Goal: Task Accomplishment & Management: Use online tool/utility

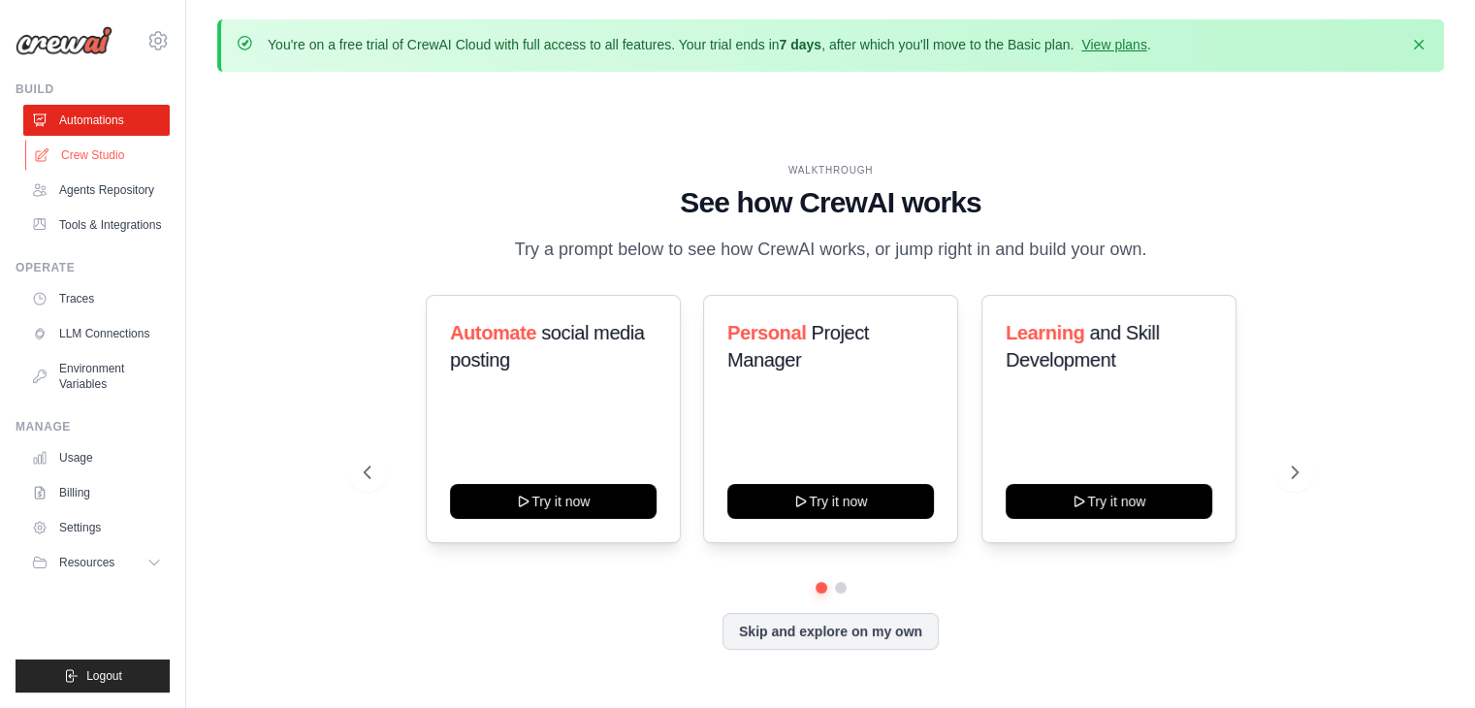
click at [128, 148] on link "Crew Studio" at bounding box center [98, 155] width 146 height 31
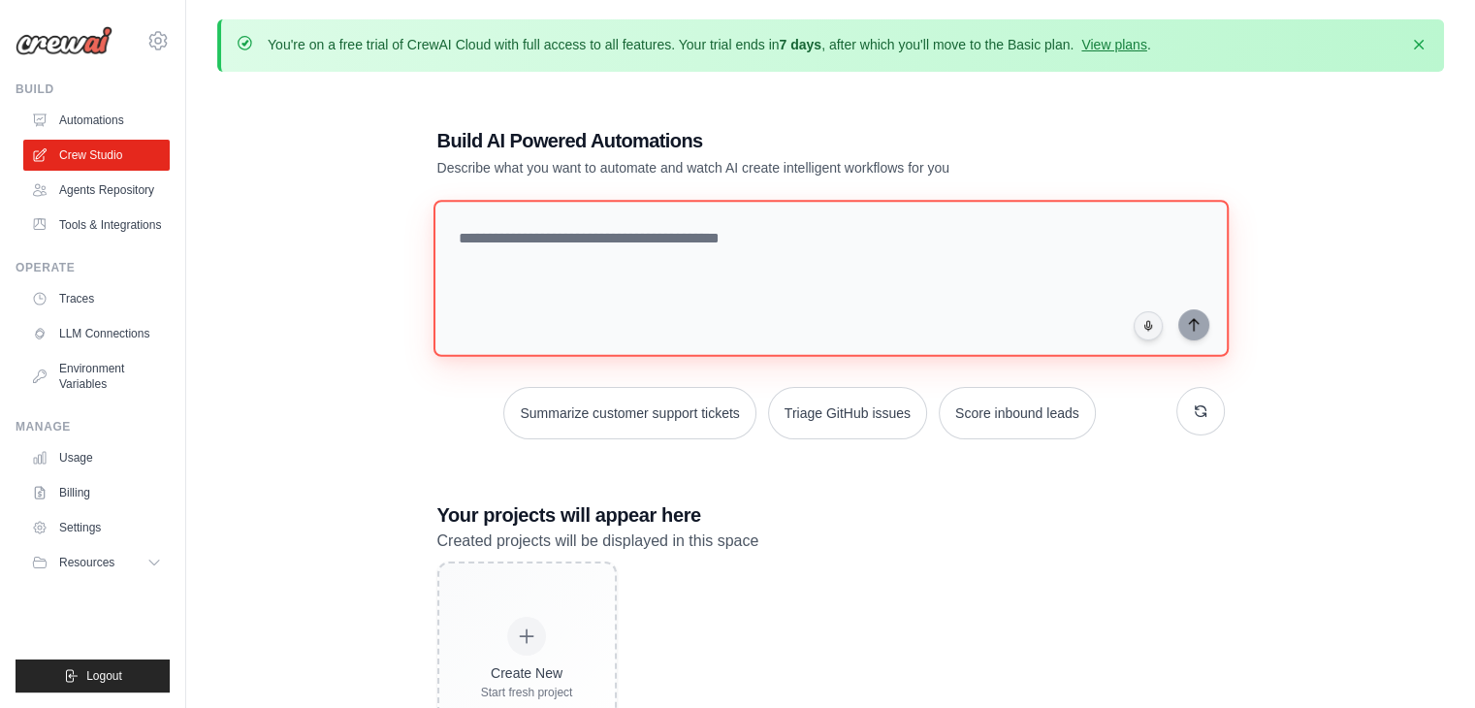
click at [538, 250] on textarea at bounding box center [830, 278] width 795 height 157
paste textarea "**********"
type textarea "**********"
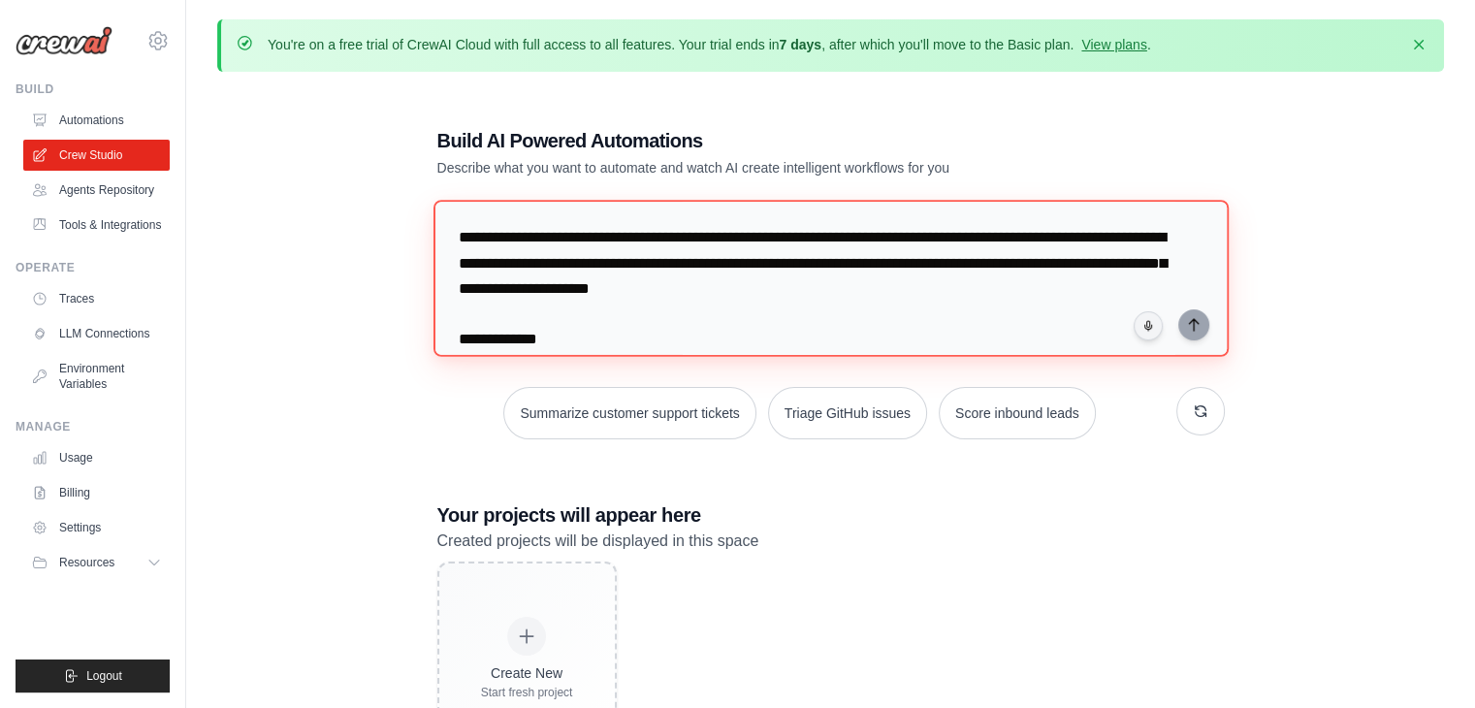
scroll to position [1380, 0]
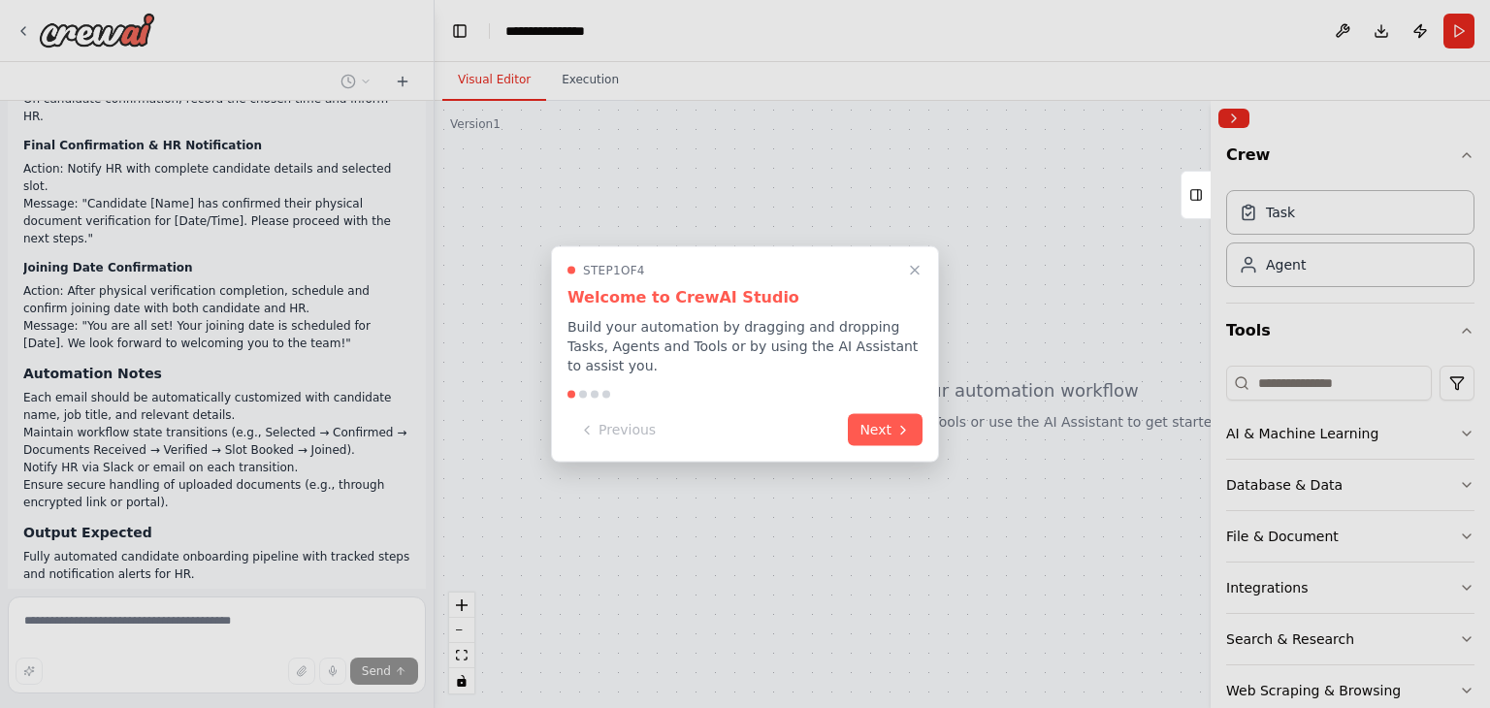
scroll to position [826, 0]
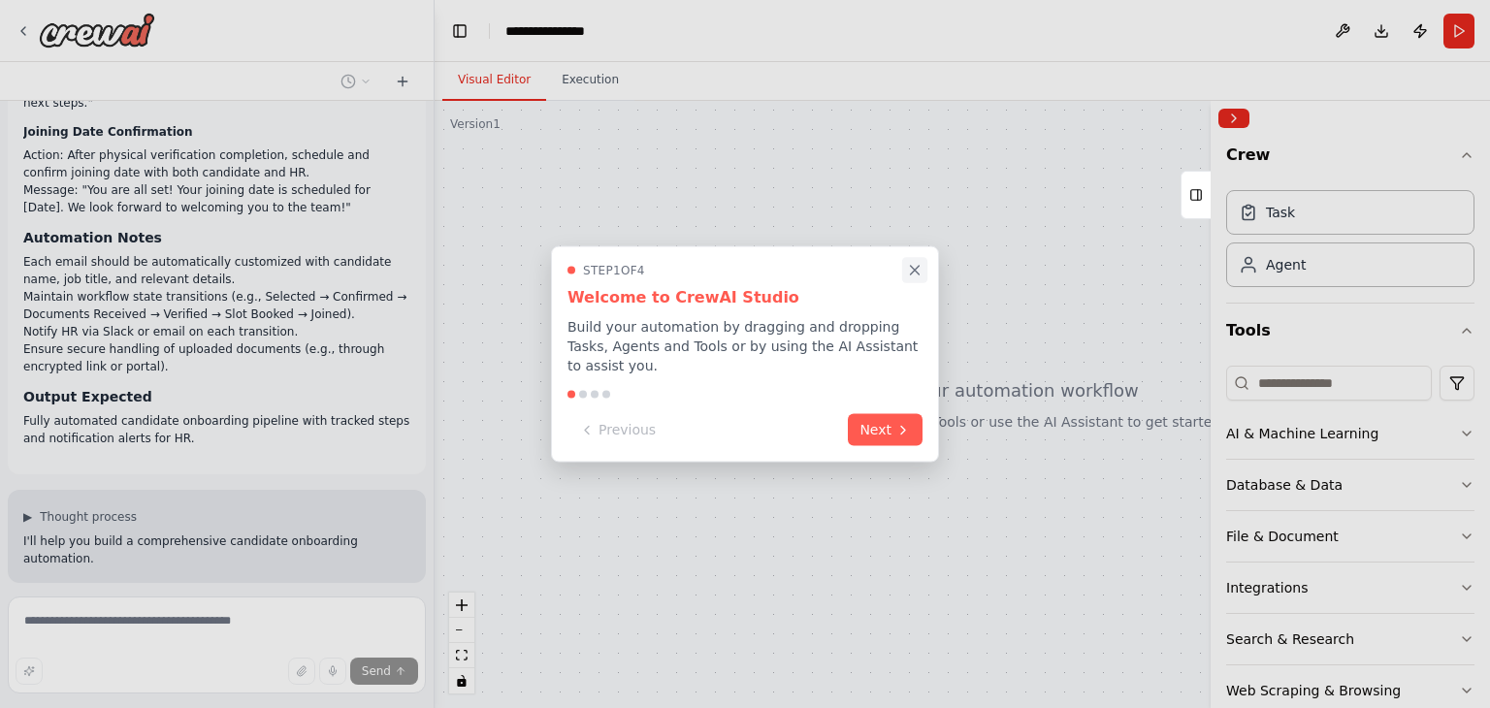
click at [908, 282] on button "Close walkthrough" at bounding box center [914, 269] width 25 height 25
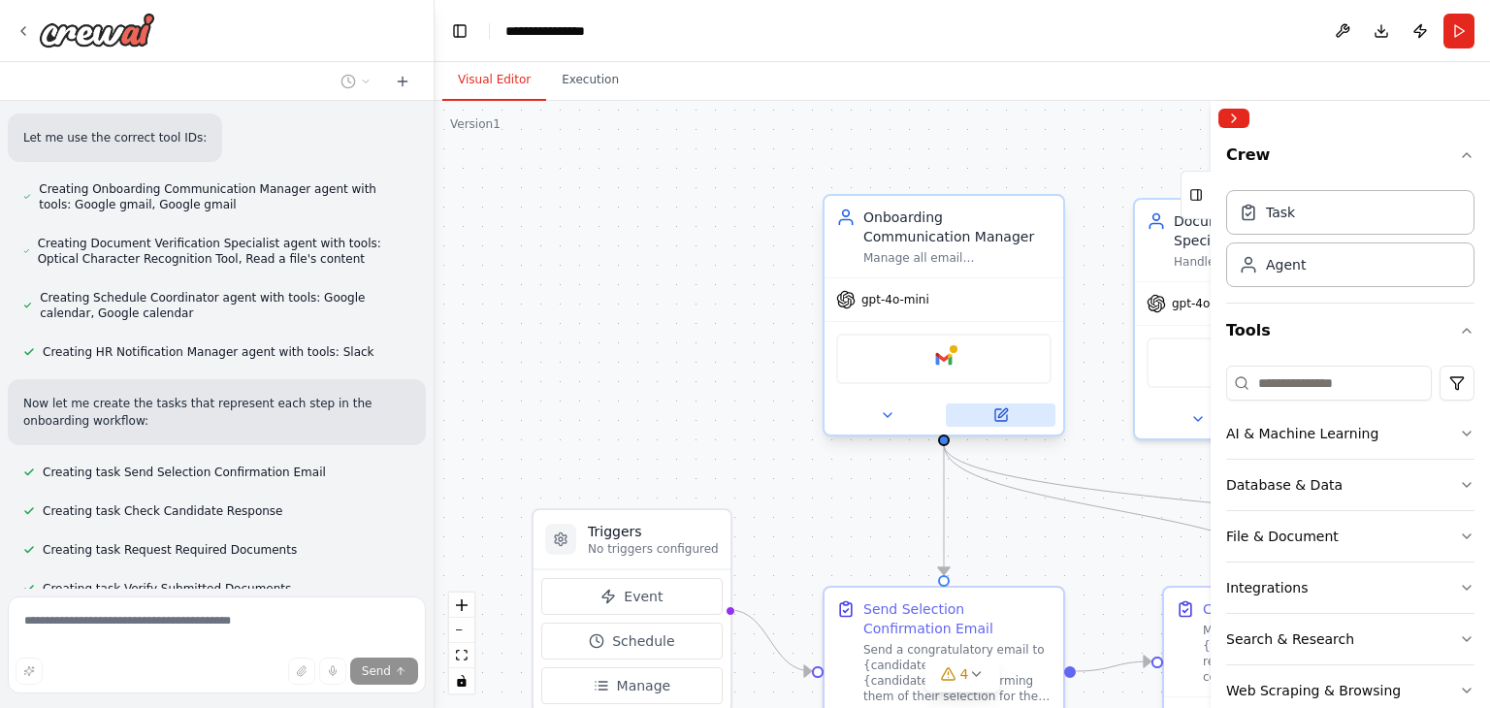
scroll to position [2150, 0]
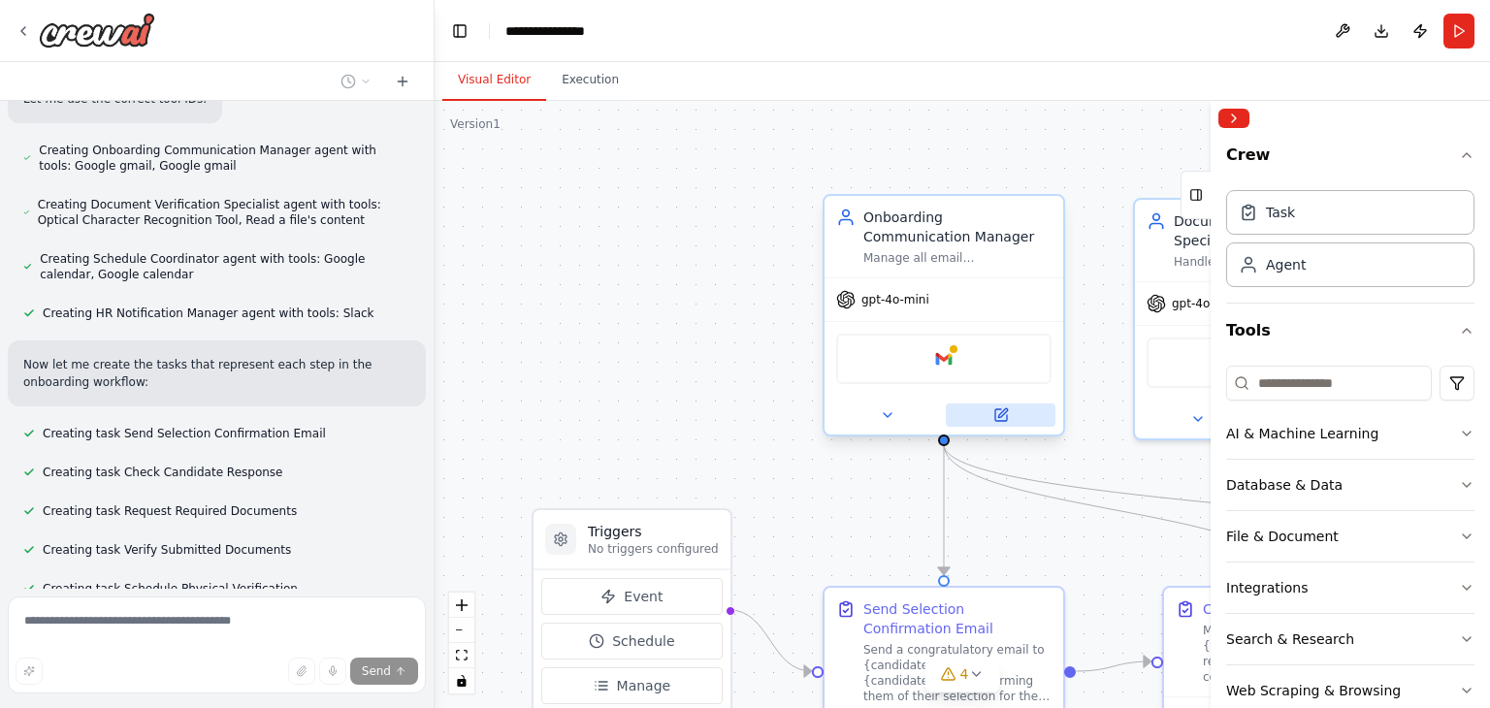
click at [1002, 413] on icon at bounding box center [1002, 412] width 9 height 9
click at [982, 412] on button at bounding box center [1001, 414] width 110 height 23
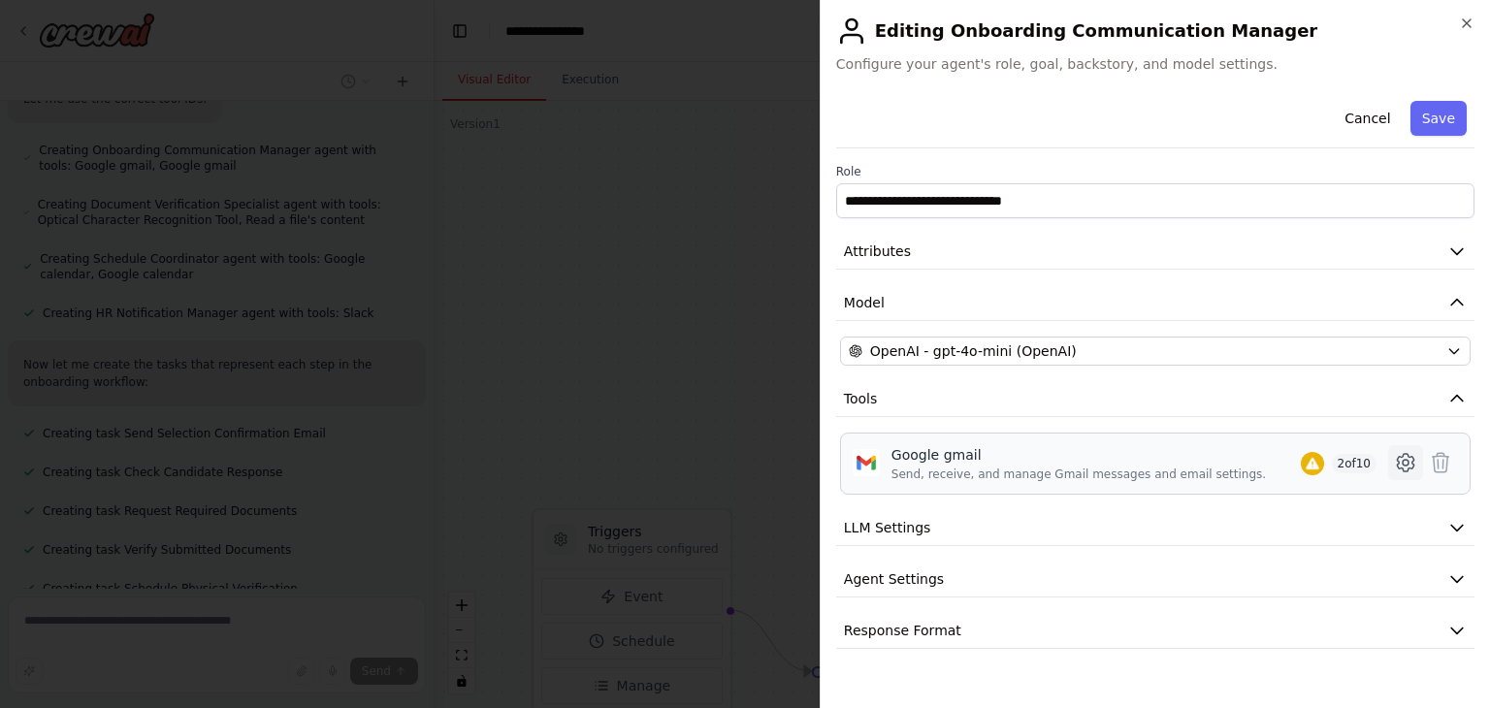
click at [1408, 466] on icon at bounding box center [1405, 462] width 23 height 23
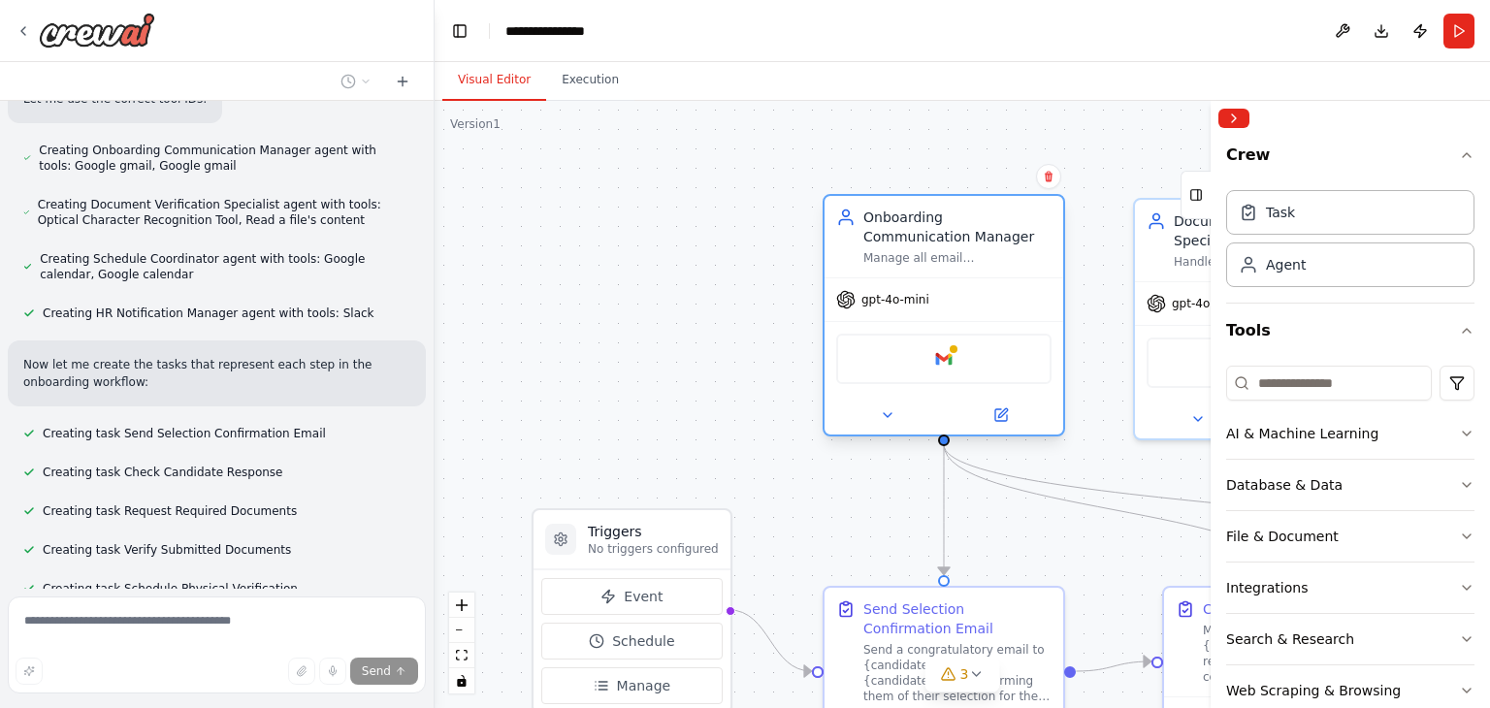
scroll to position [2293, 0]
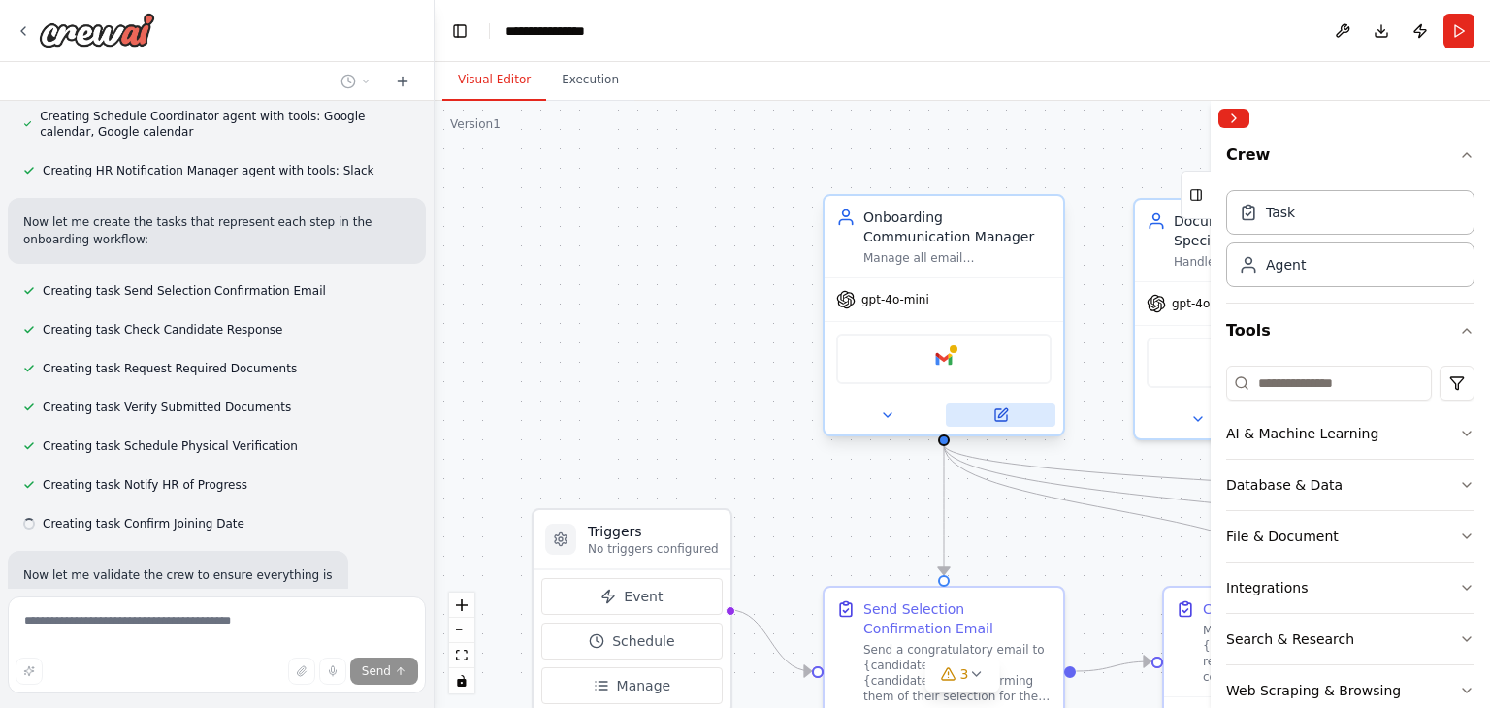
click at [1009, 419] on button at bounding box center [1001, 414] width 110 height 23
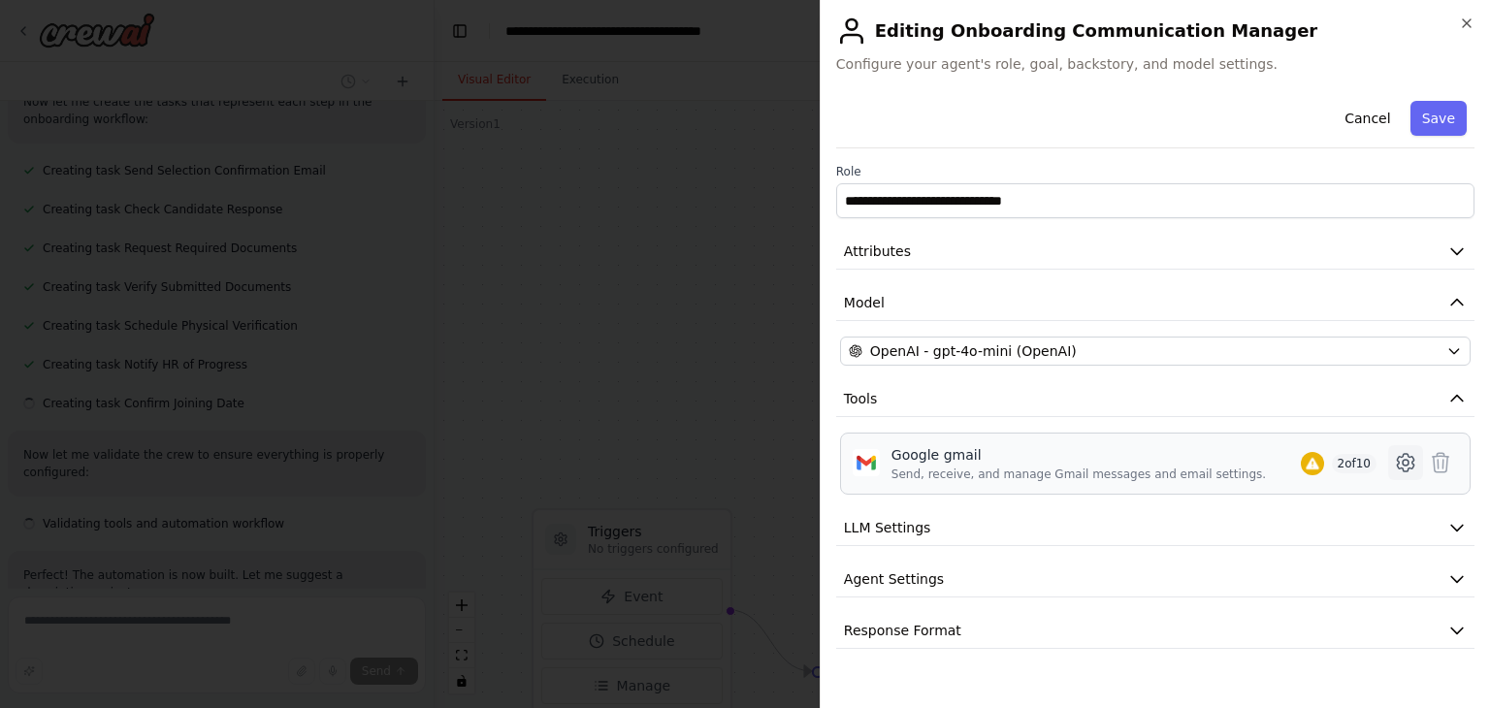
scroll to position [2429, 0]
click at [1403, 464] on icon at bounding box center [1405, 463] width 6 height 6
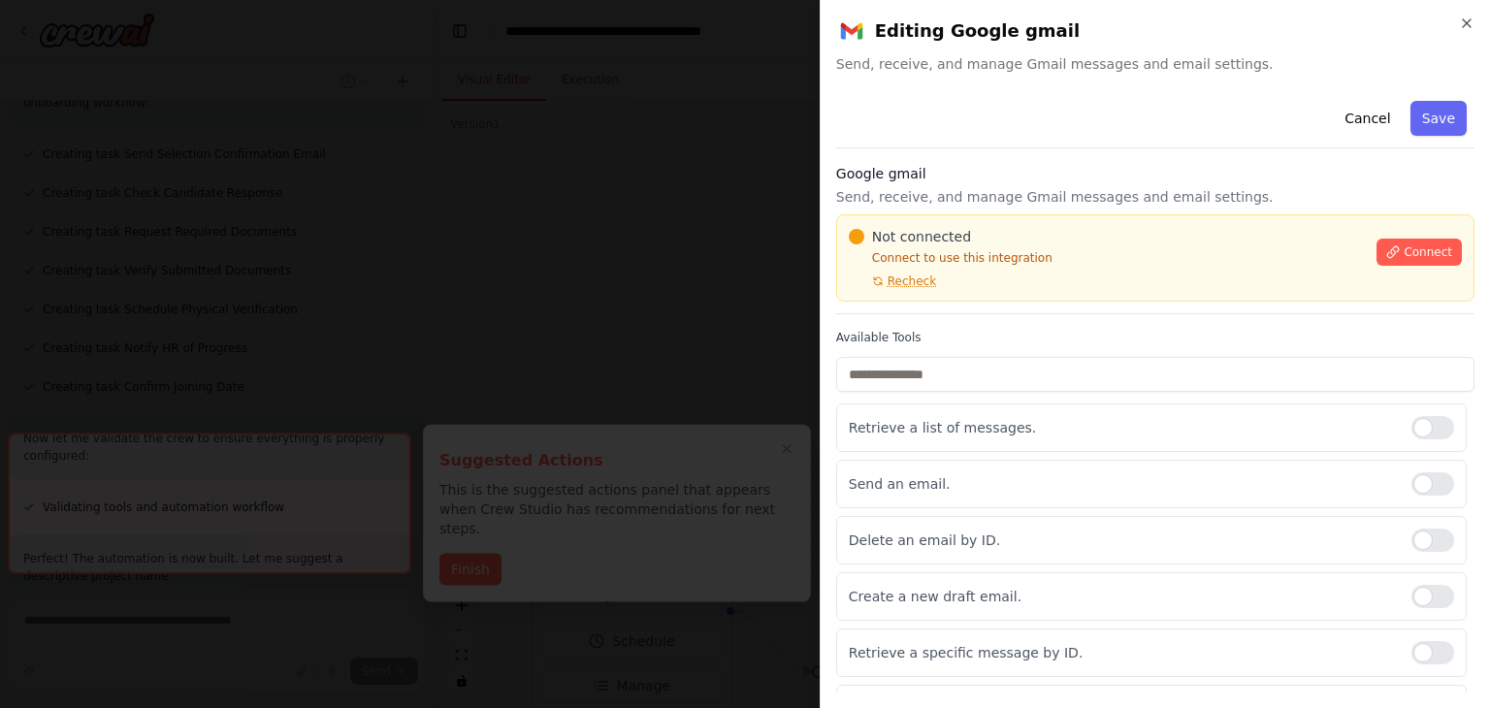
scroll to position [2587, 0]
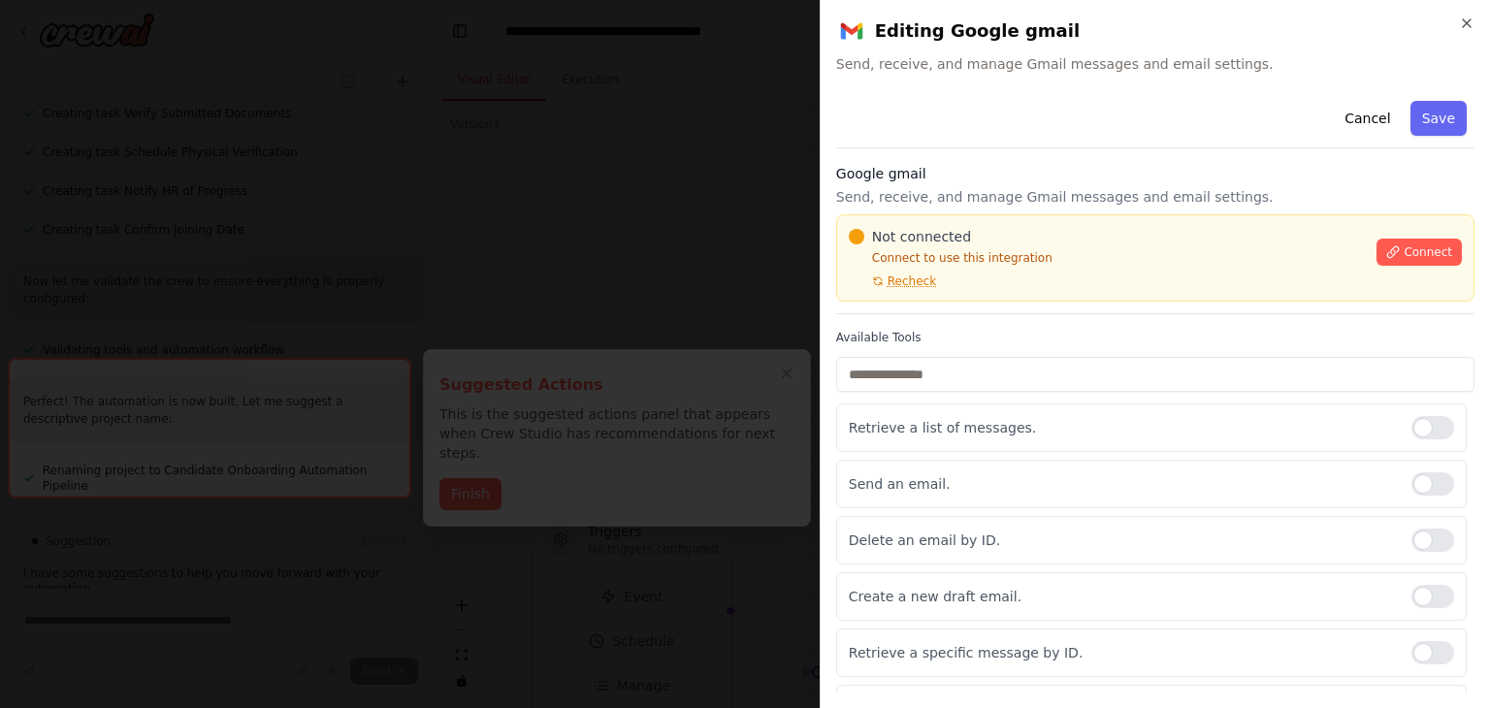
click at [899, 291] on div "Not connected Connect to use this integration Recheck Connect" at bounding box center [1155, 257] width 638 height 87
click at [1398, 242] on button "Connect" at bounding box center [1418, 252] width 85 height 27
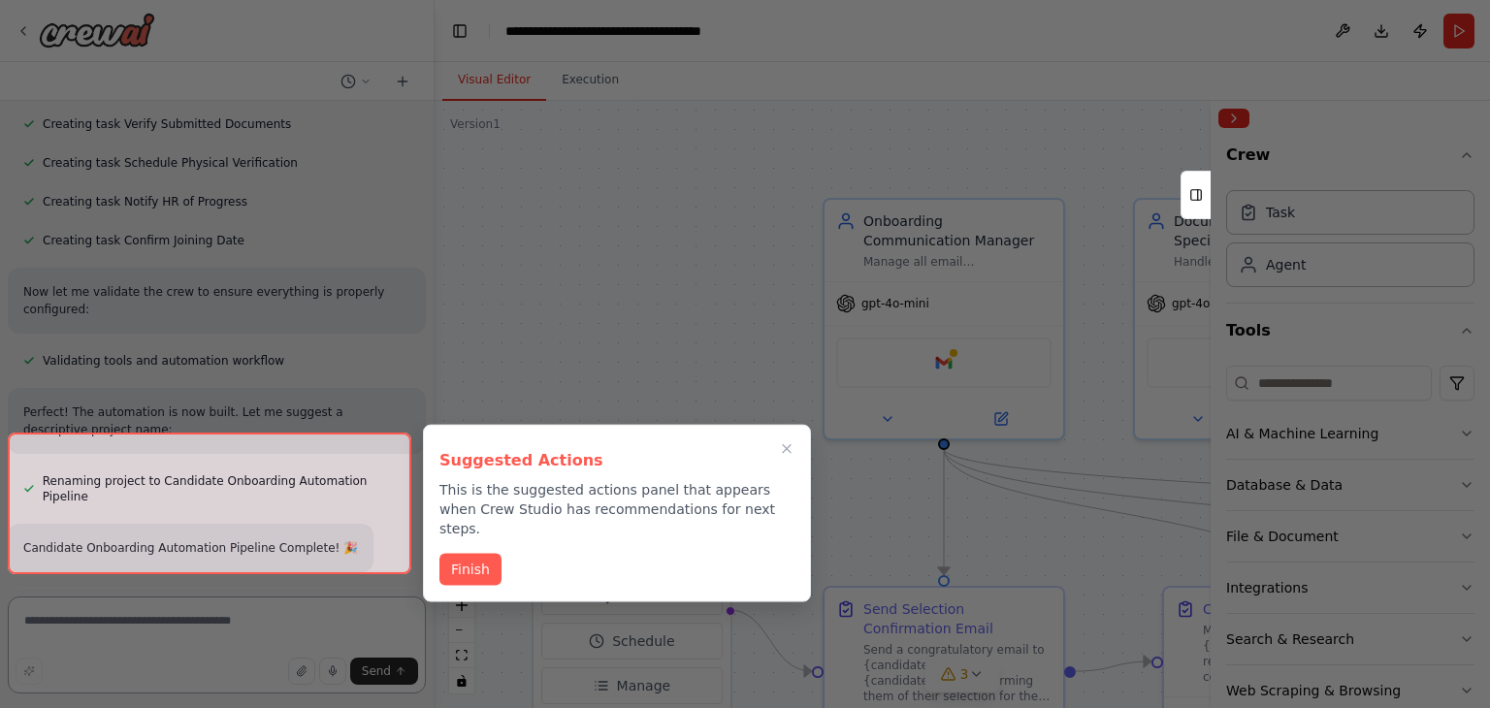
scroll to position [2592, 0]
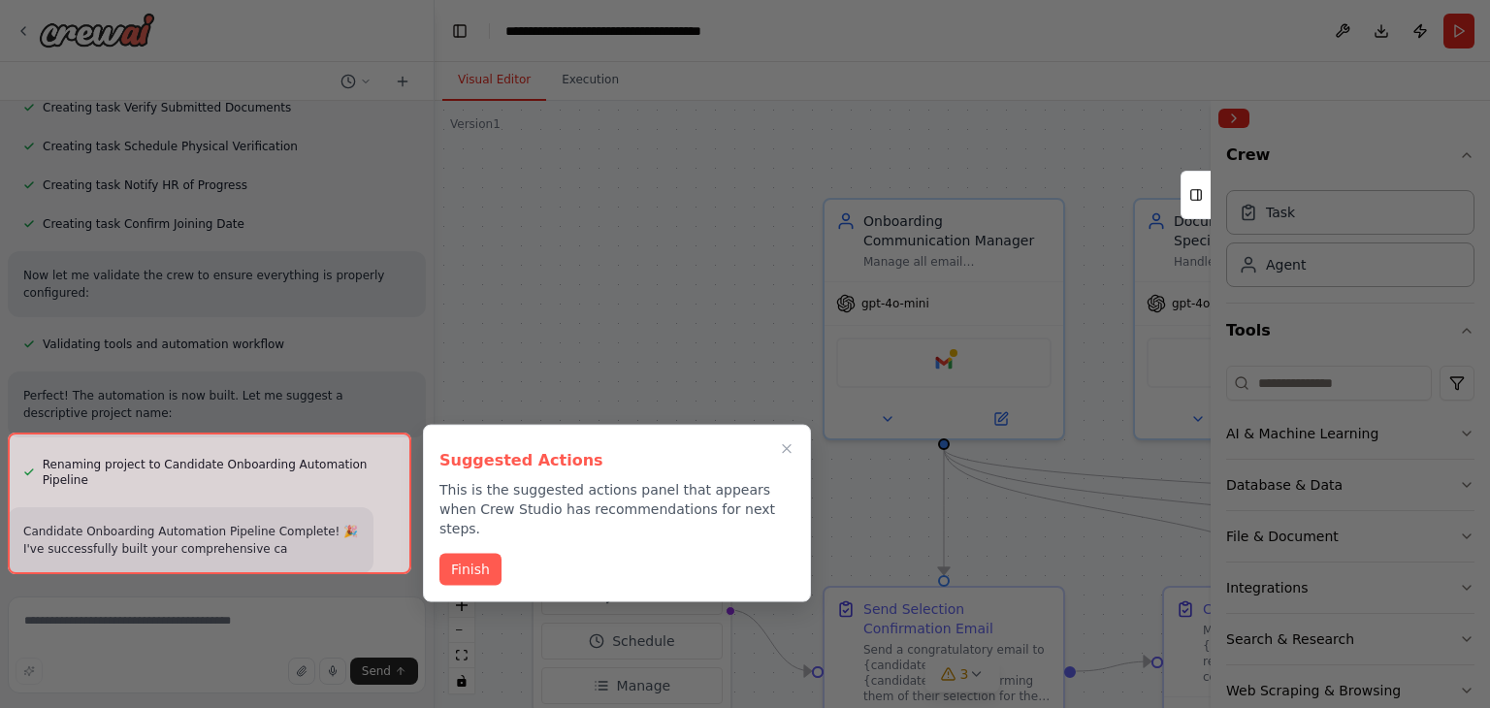
click at [865, 60] on div at bounding box center [745, 354] width 1490 height 708
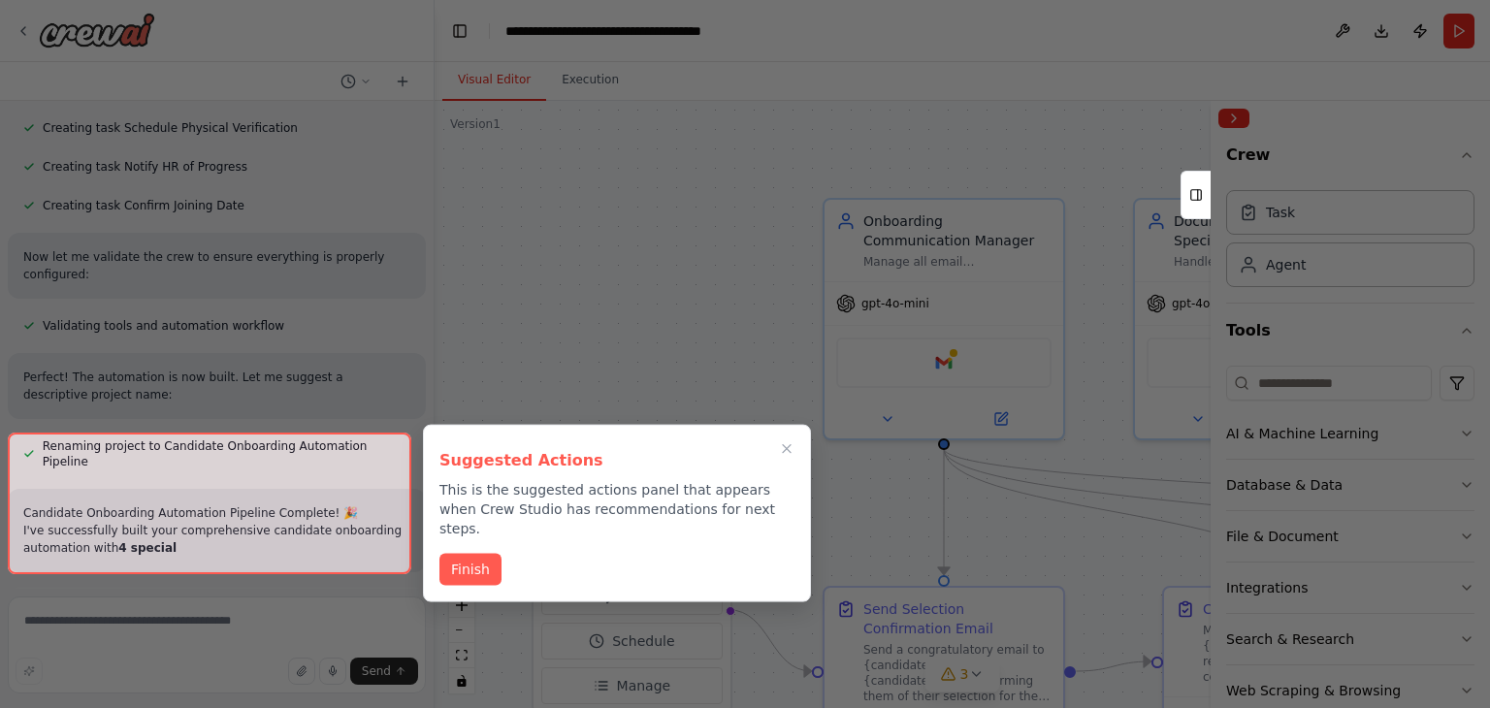
click at [865, 60] on div at bounding box center [745, 354] width 1490 height 708
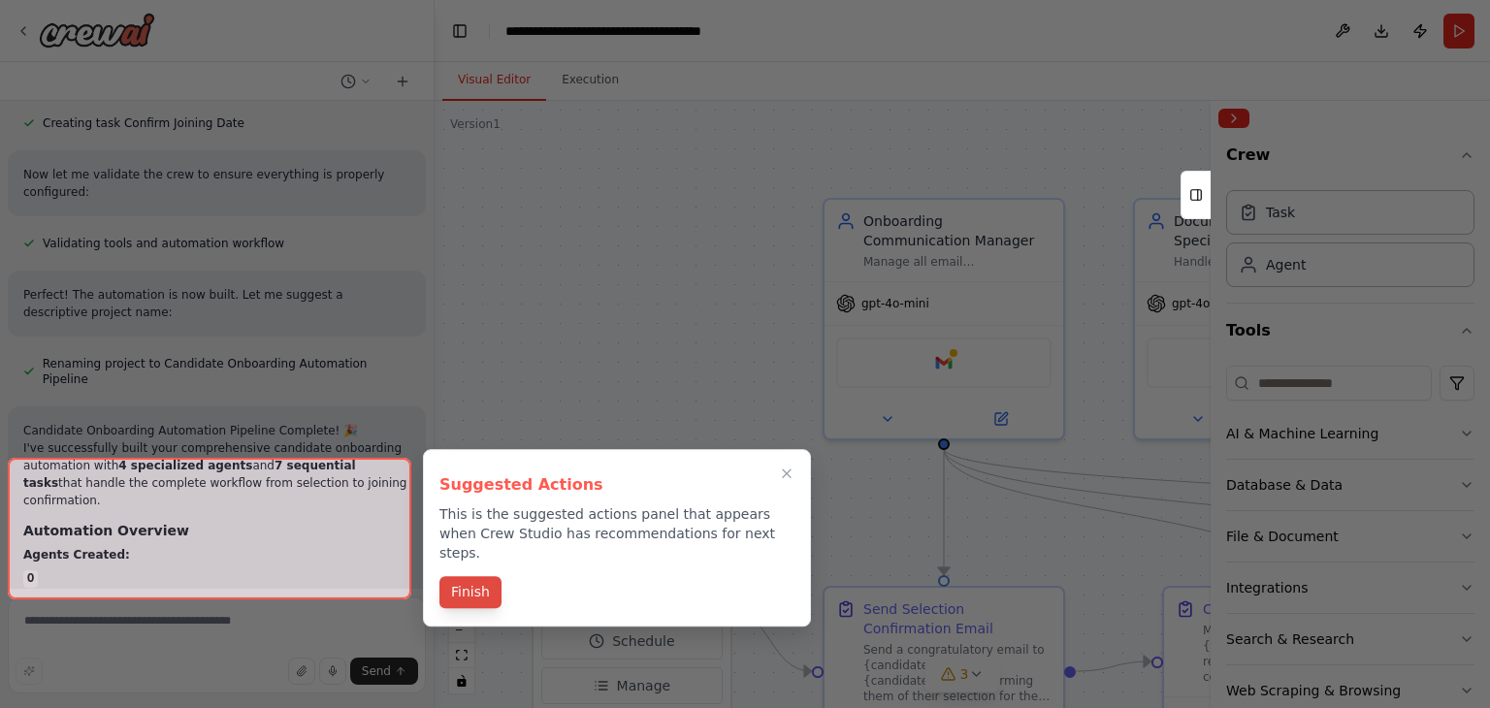
scroll to position [2716, 0]
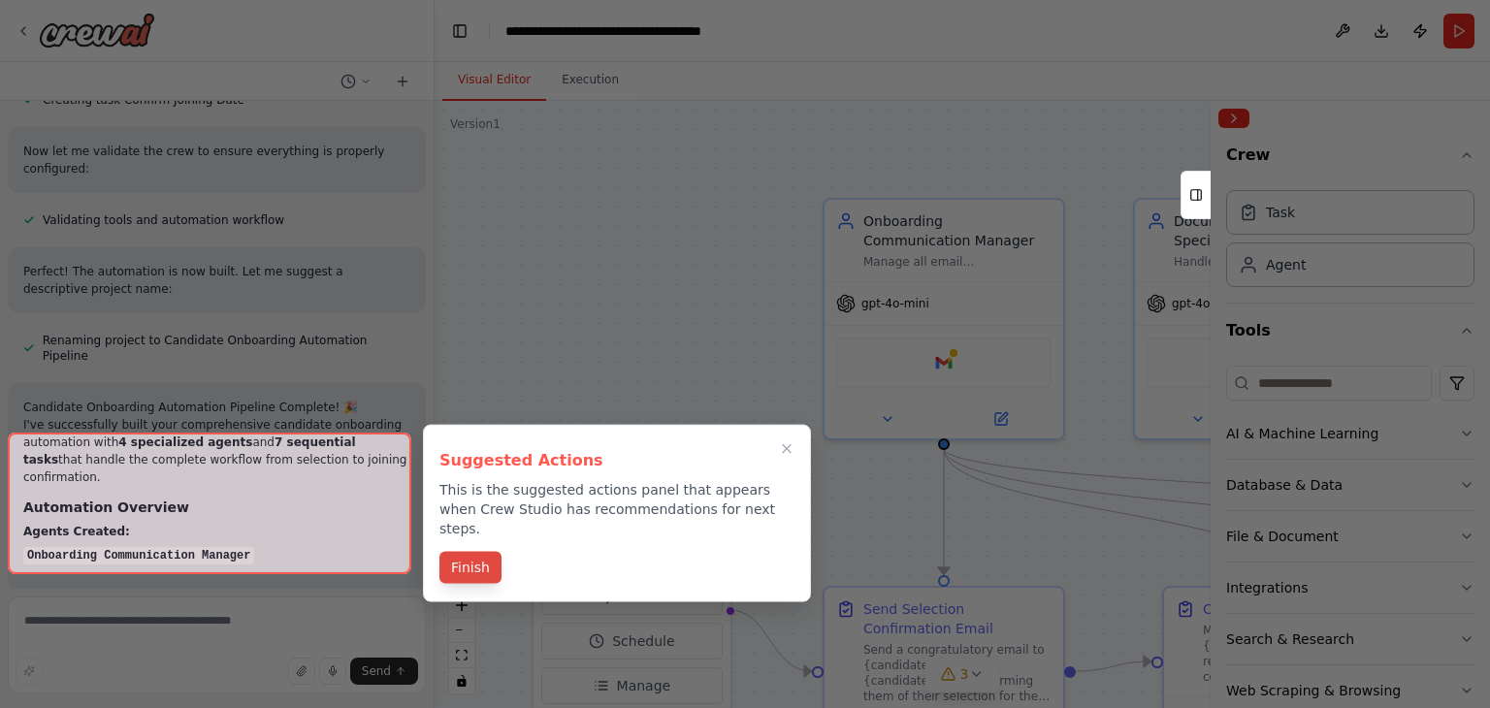
click at [476, 552] on button "Finish" at bounding box center [470, 568] width 62 height 32
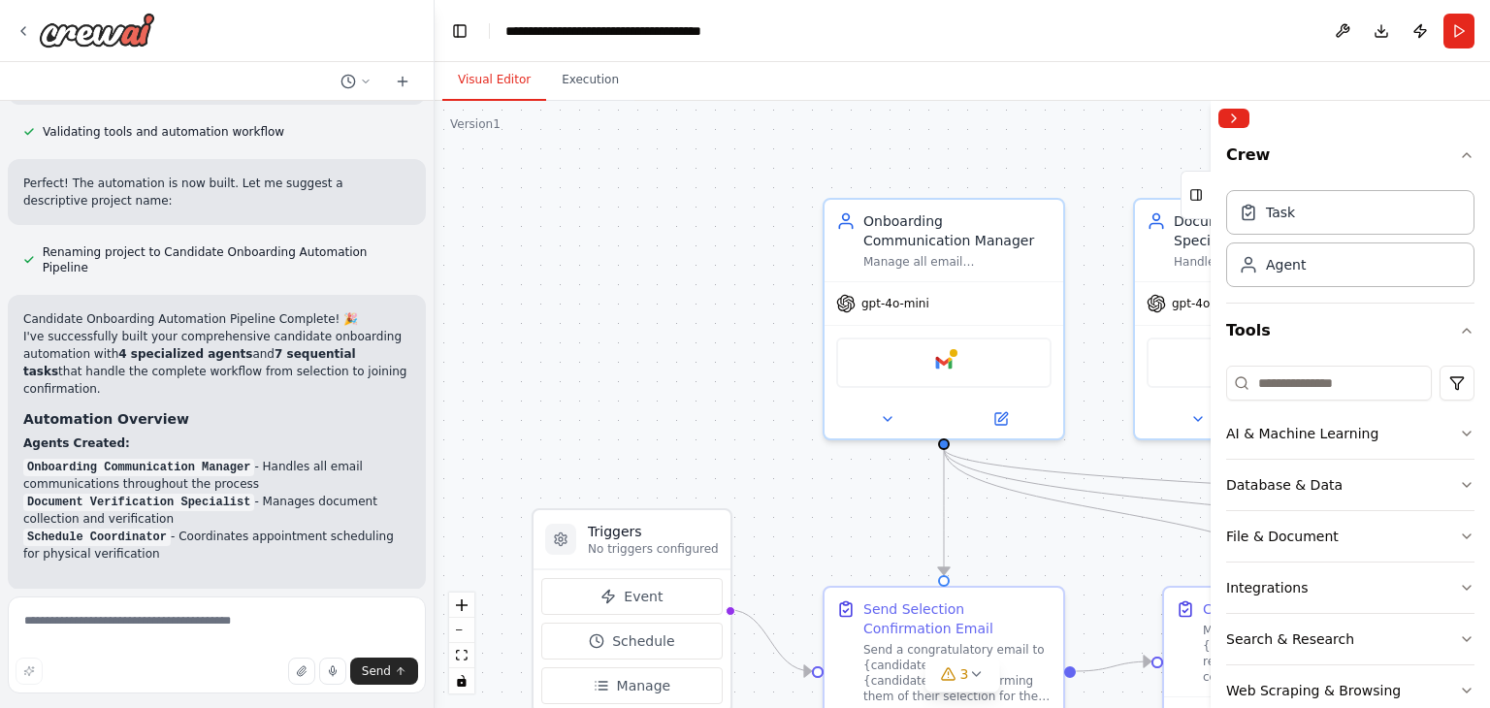
scroll to position [2821, 0]
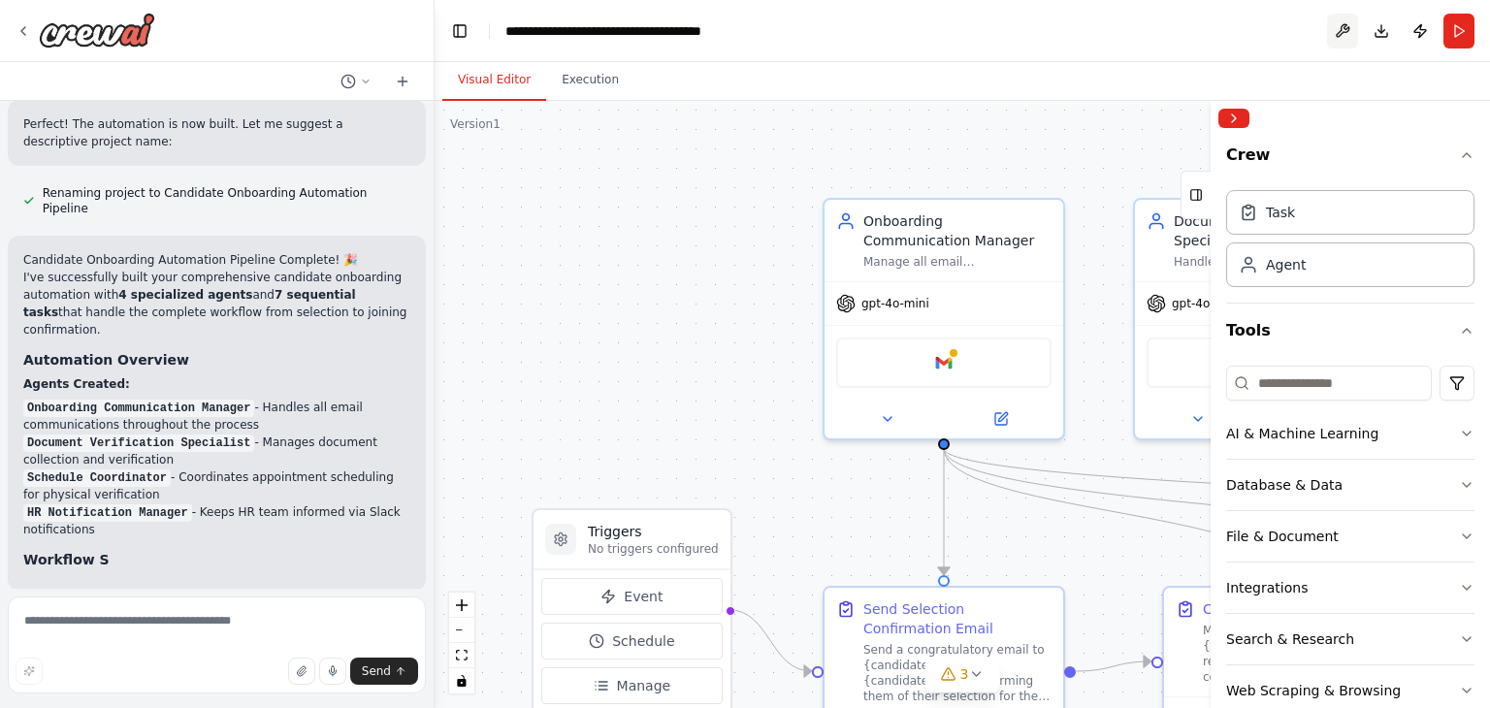
click at [1349, 27] on button at bounding box center [1342, 31] width 31 height 35
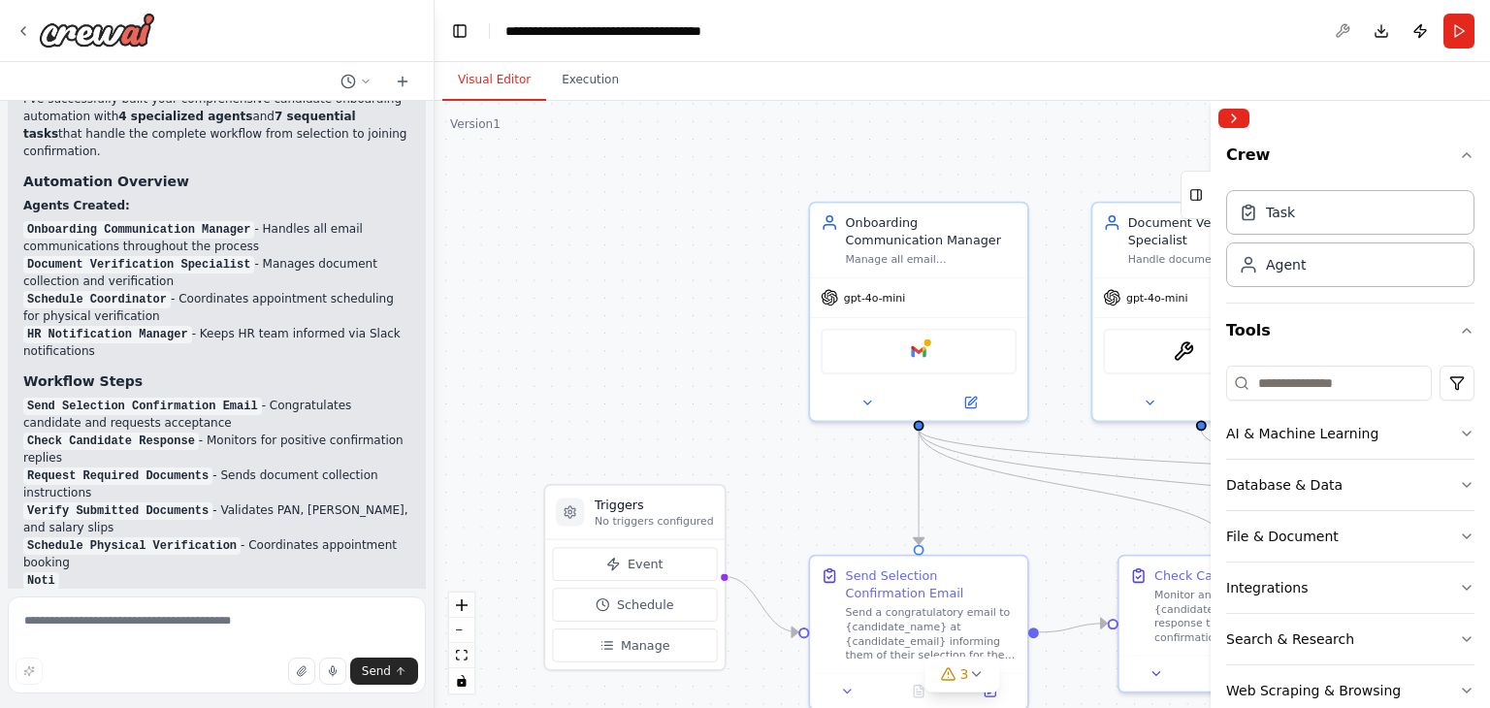
scroll to position [3057, 0]
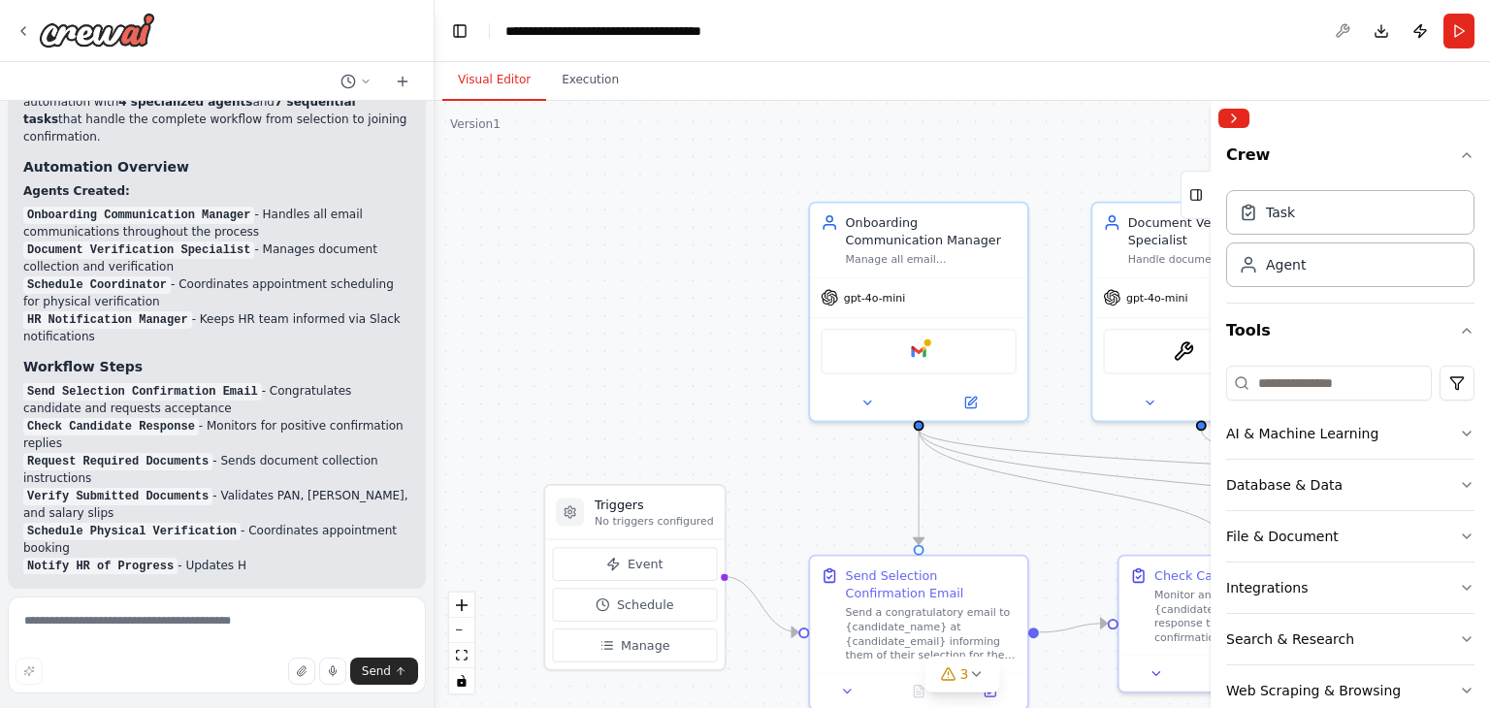
click at [1333, 32] on div at bounding box center [1342, 31] width 31 height 35
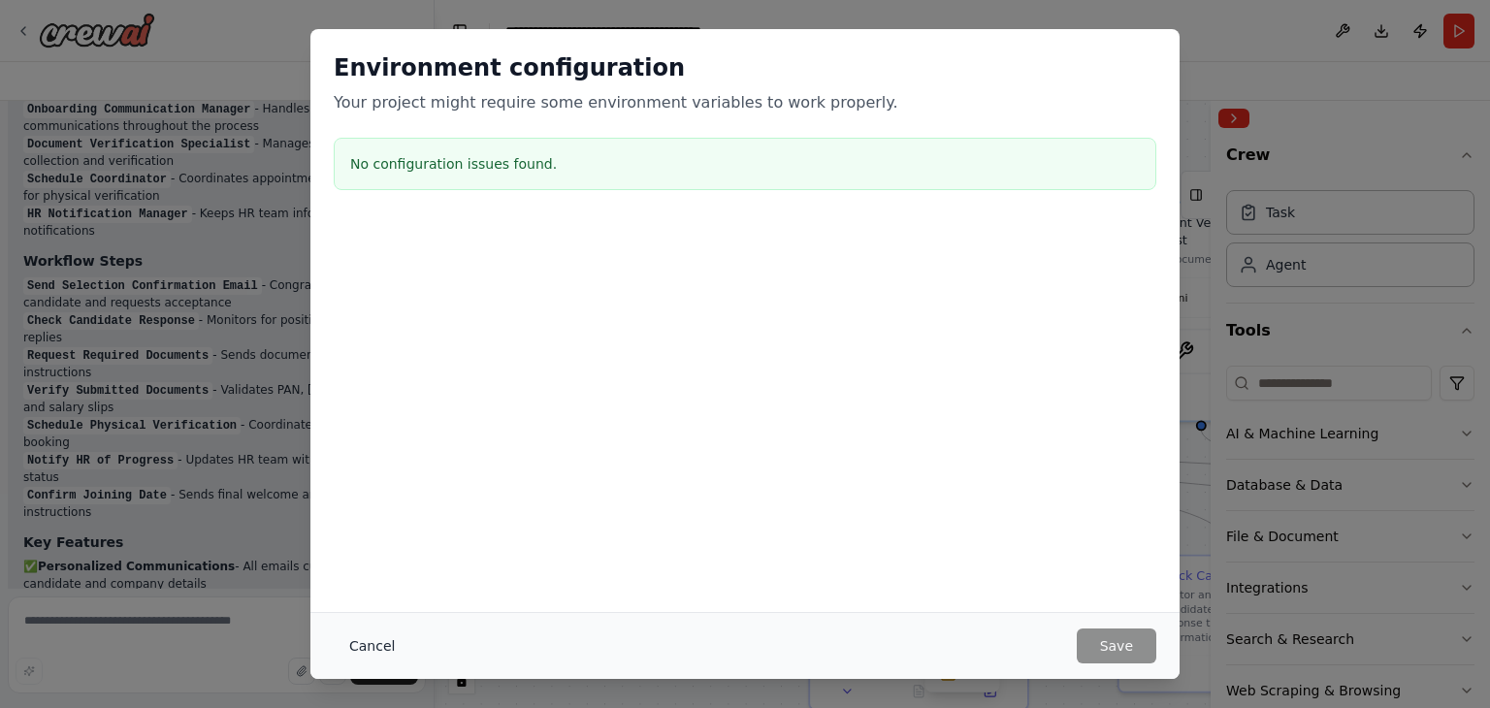
scroll to position [3181, 0]
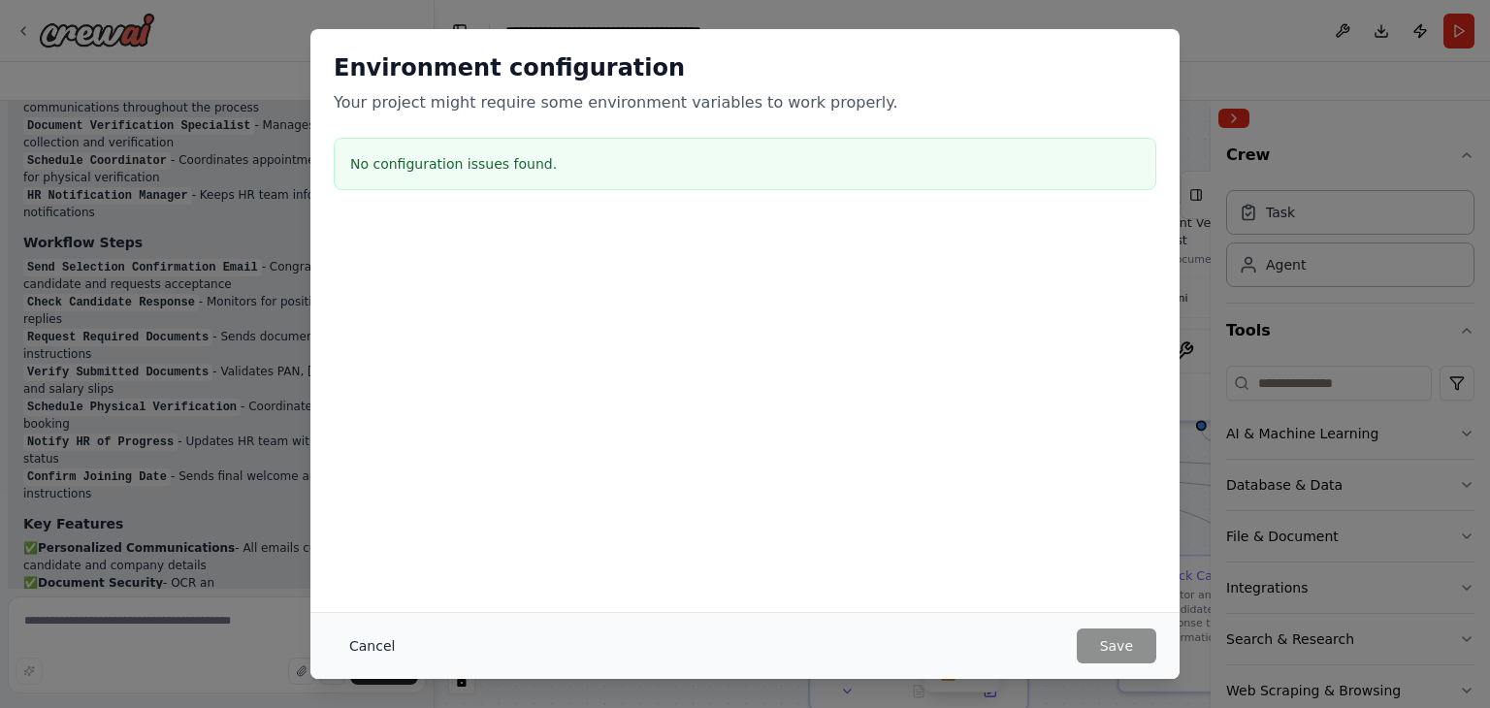
click at [375, 651] on button "Cancel" at bounding box center [372, 645] width 77 height 35
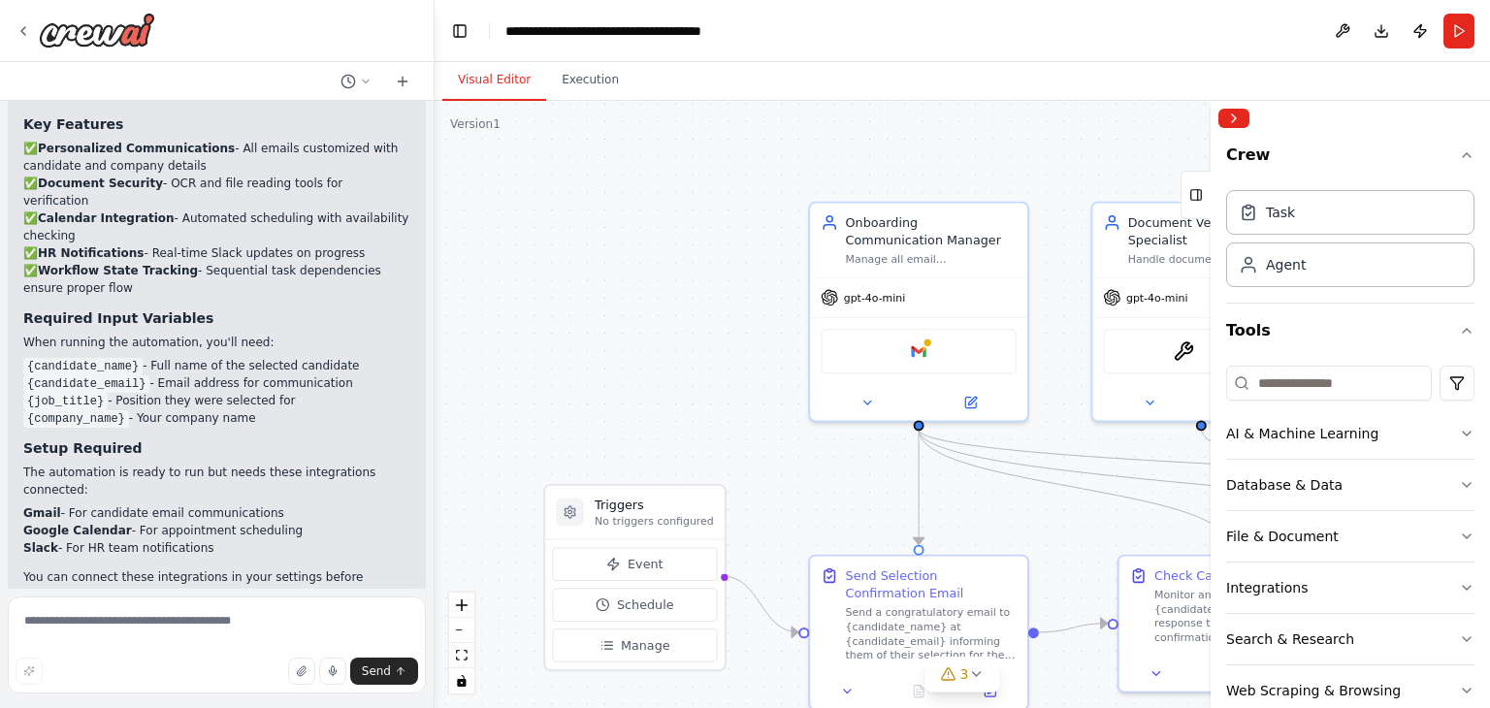
scroll to position [3597, 0]
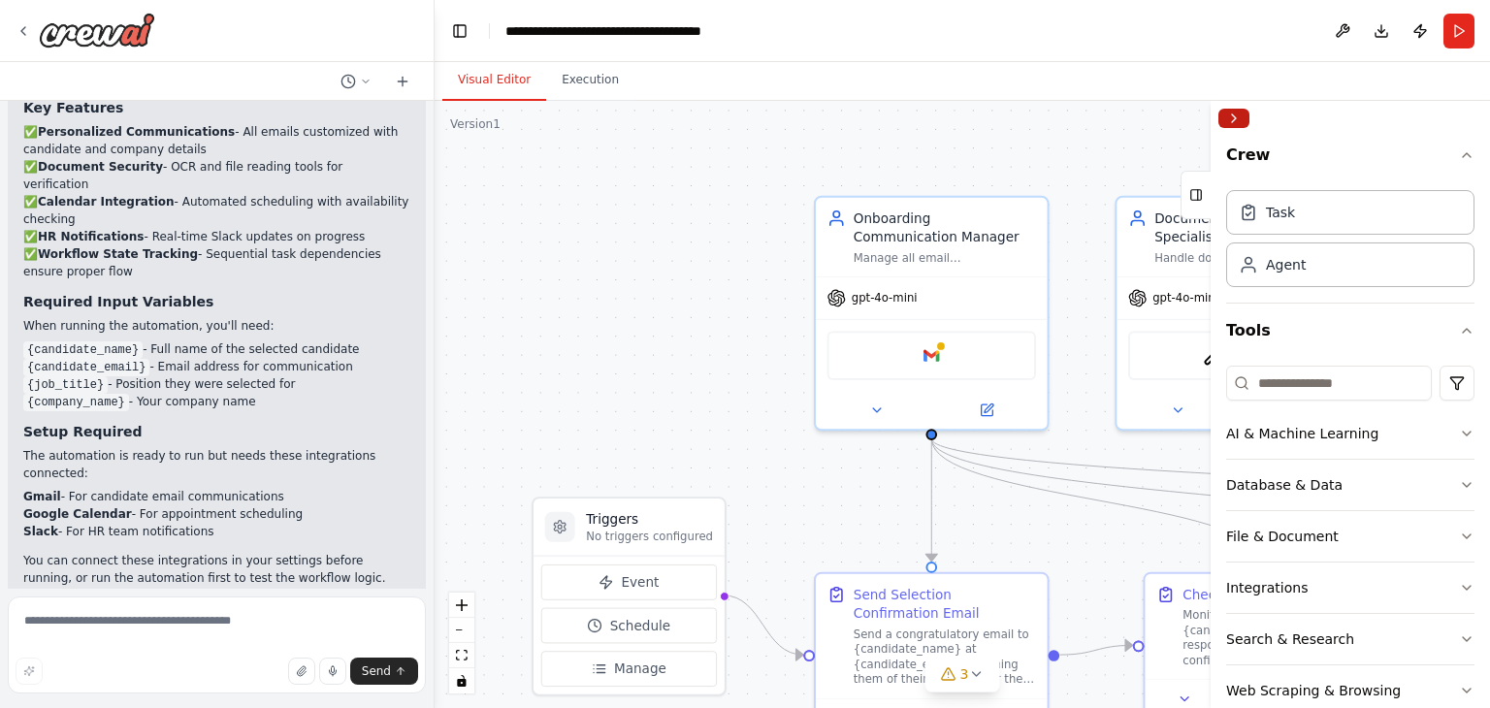
click at [1239, 120] on button "Collapse right sidebar" at bounding box center [1233, 118] width 31 height 19
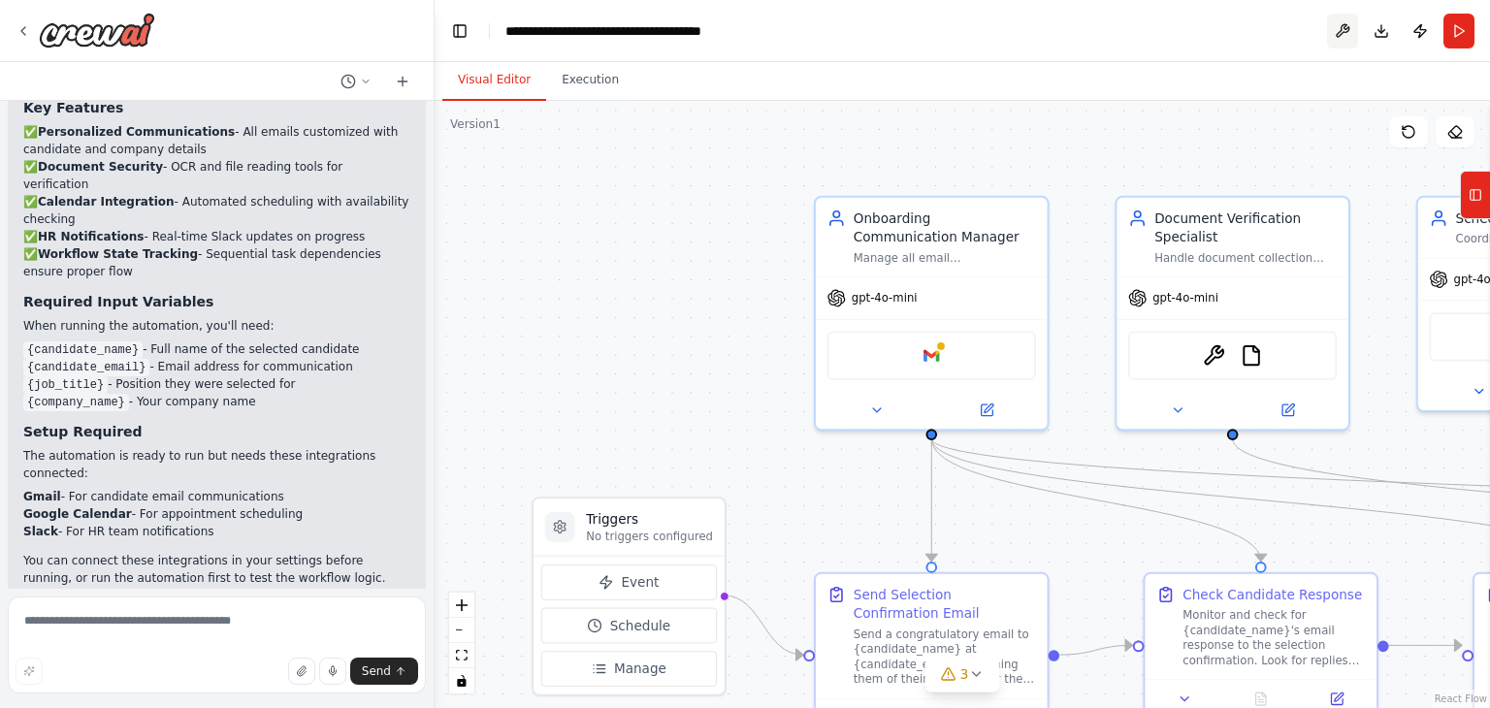
click at [1343, 32] on button at bounding box center [1342, 31] width 31 height 35
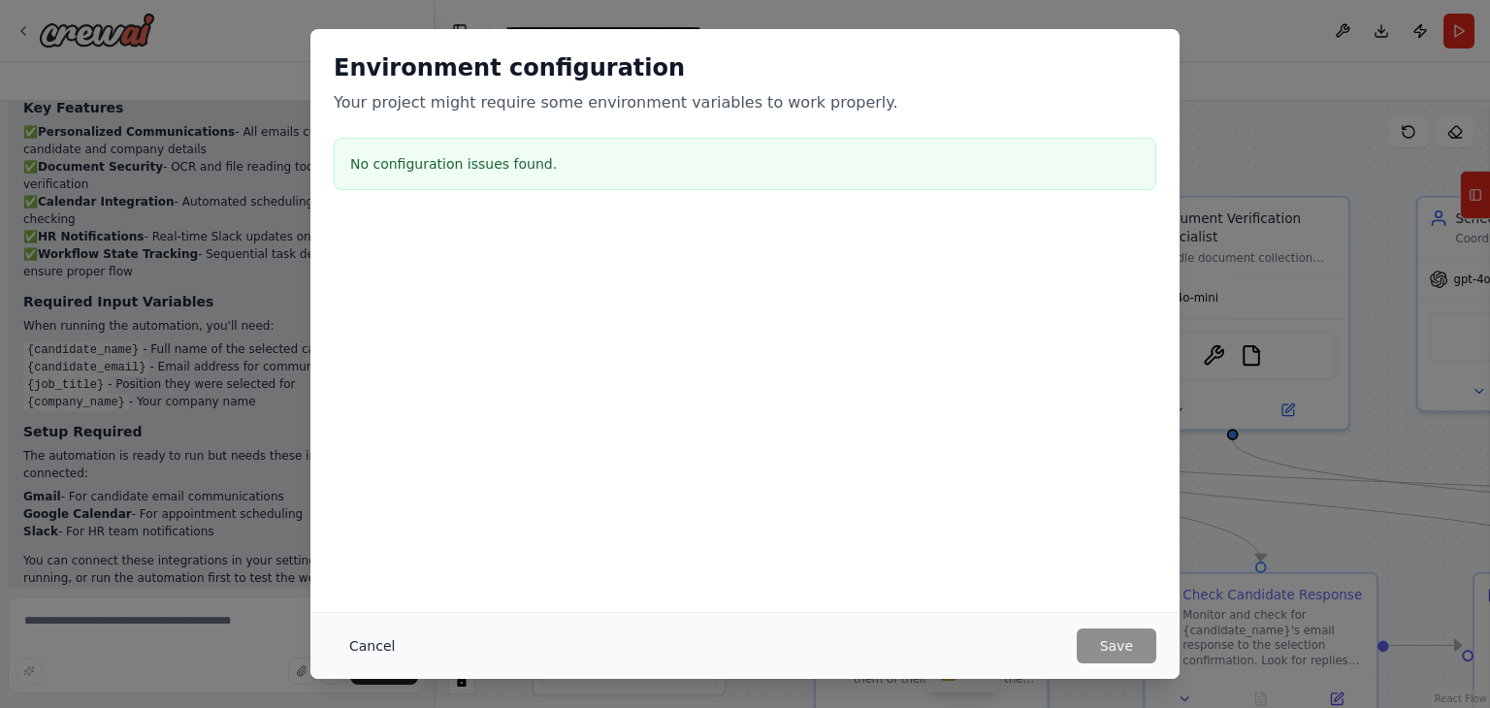
click at [363, 641] on button "Cancel" at bounding box center [372, 645] width 77 height 35
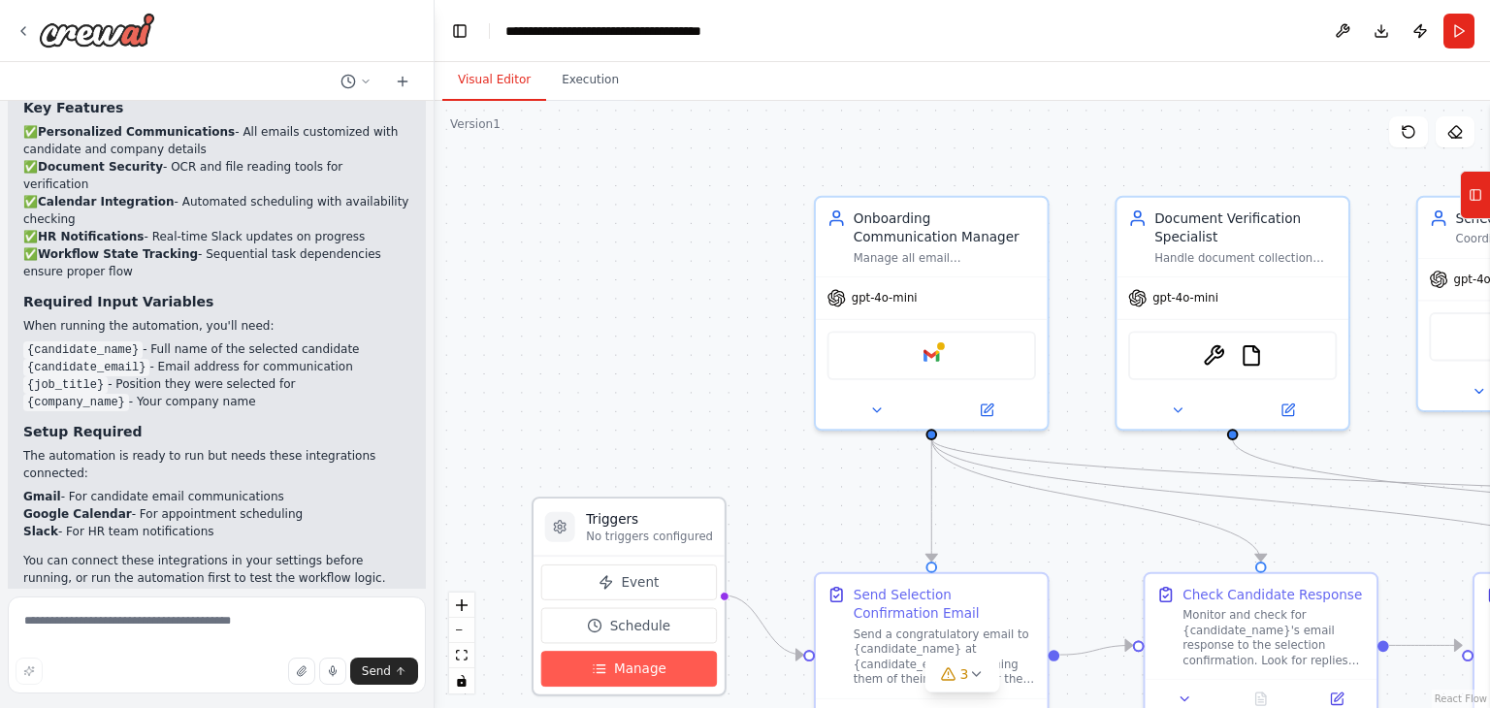
click at [634, 657] on button "Manage" at bounding box center [629, 669] width 176 height 36
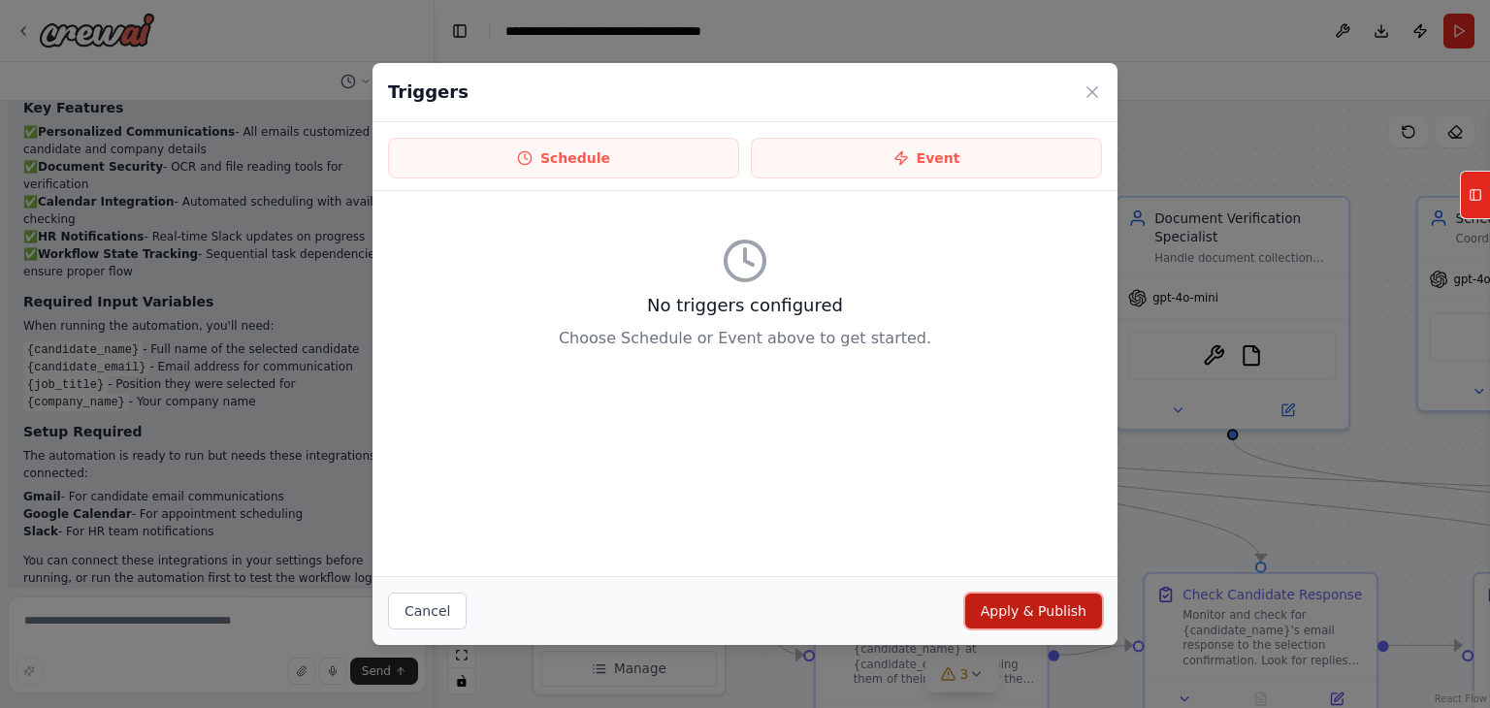
click at [1028, 601] on button "Apply & Publish" at bounding box center [1033, 611] width 137 height 35
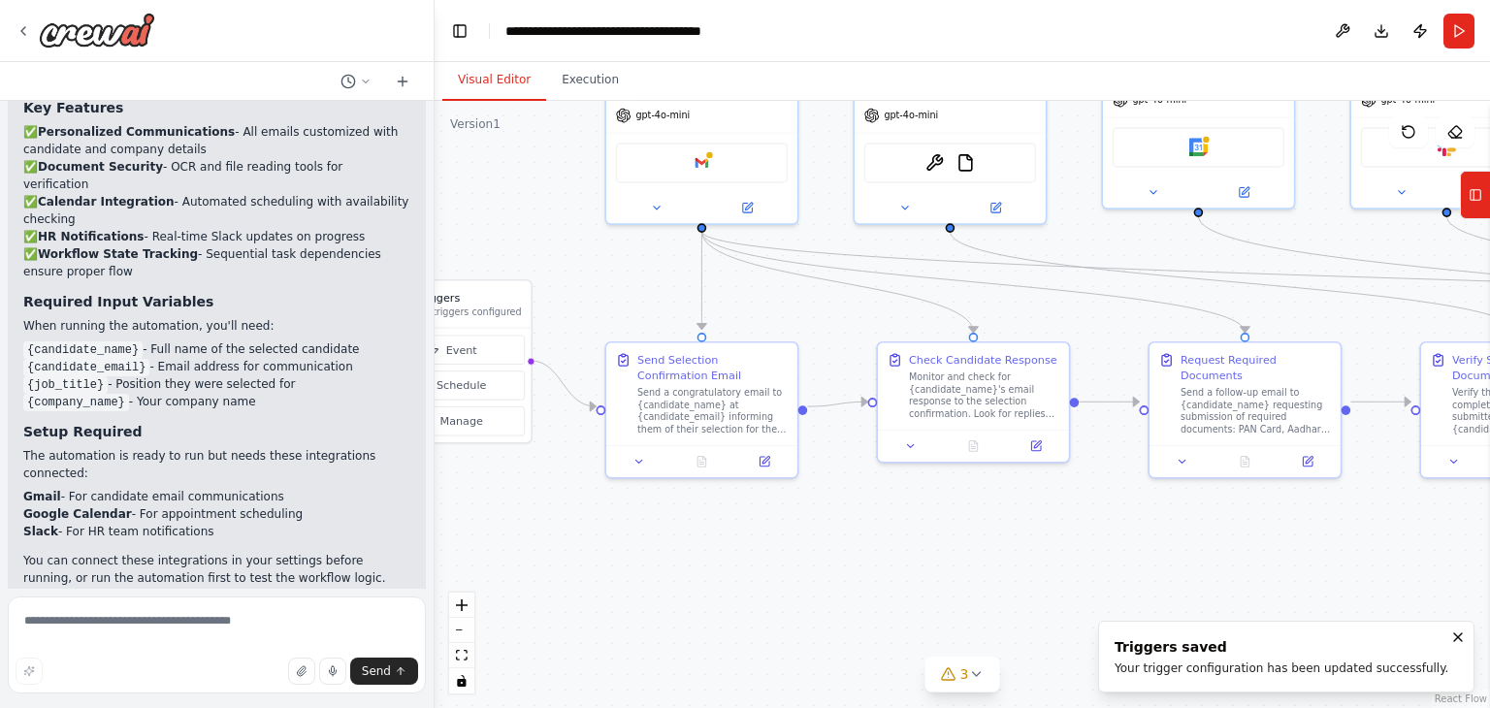
drag, startPoint x: 721, startPoint y: 430, endPoint x: 477, endPoint y: 178, distance: 349.8
click at [477, 178] on div ".deletable-edge-delete-btn { width: 20px; height: 20px; border: 0px solid #ffff…" at bounding box center [961, 404] width 1055 height 607
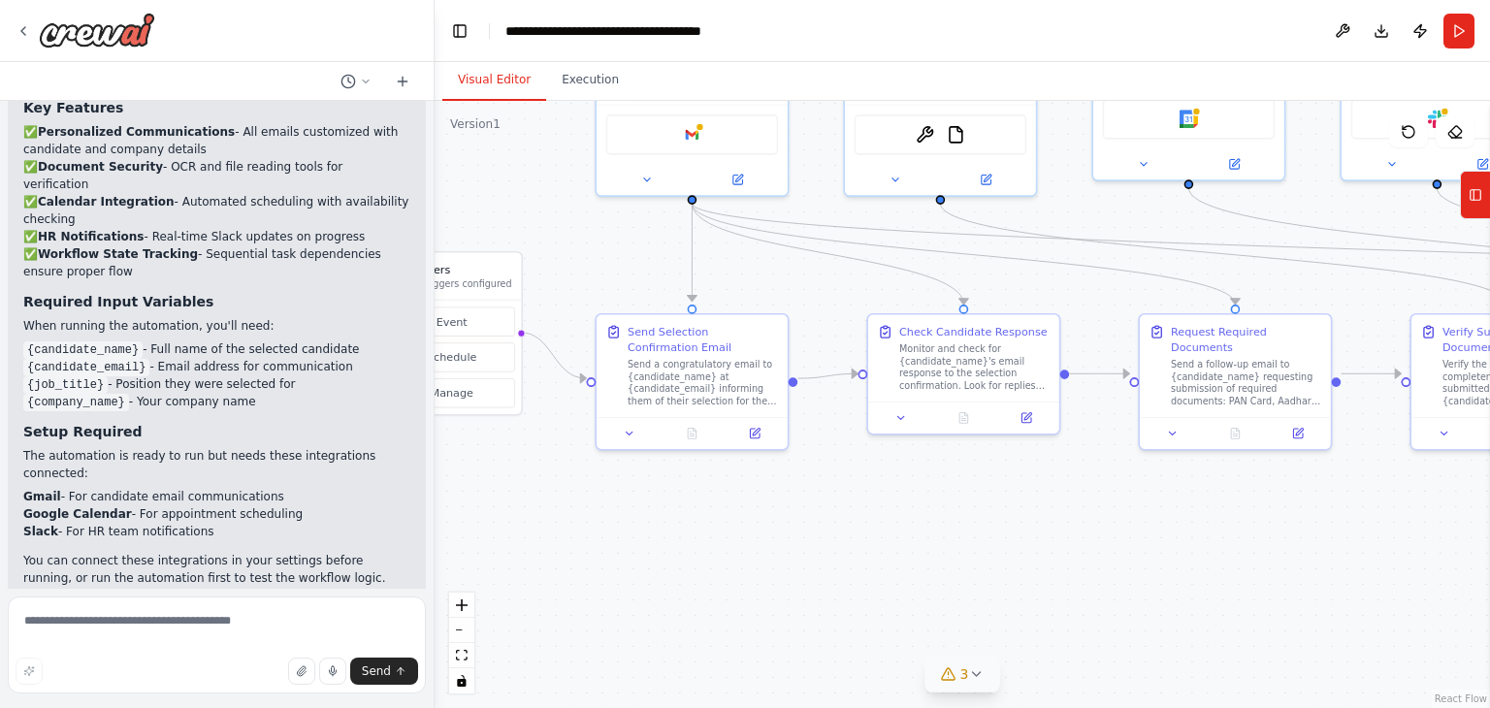
click at [956, 673] on div "3" at bounding box center [955, 673] width 28 height 19
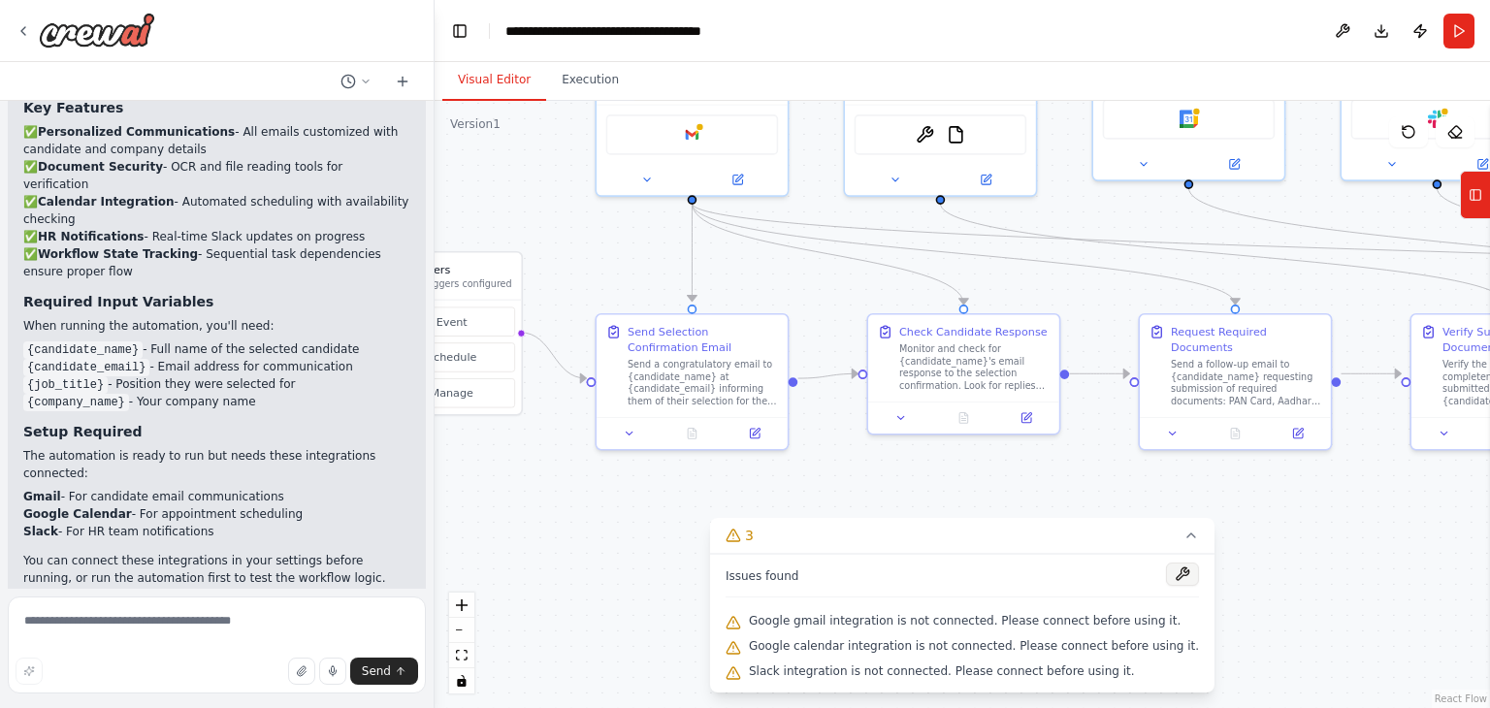
click at [1166, 572] on button at bounding box center [1182, 573] width 33 height 23
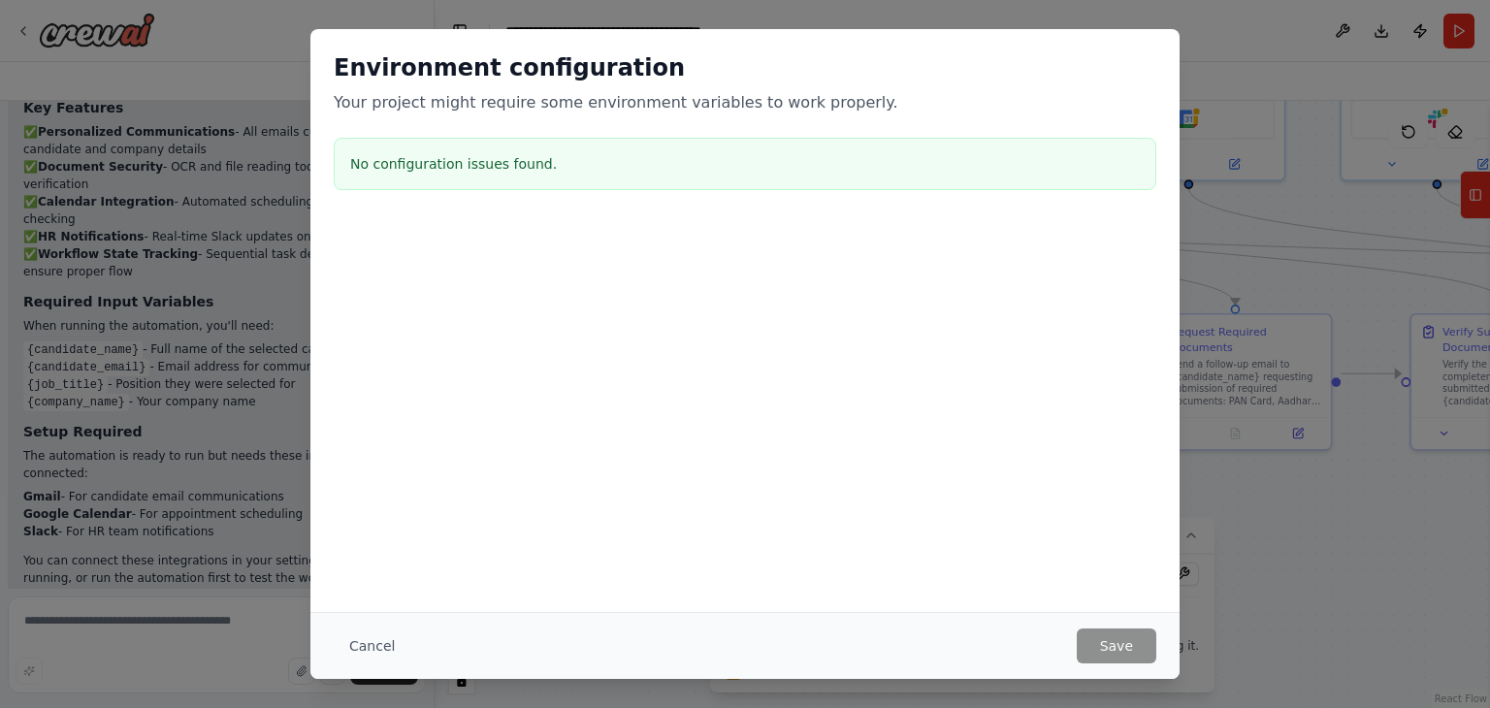
click at [453, 141] on div "No configuration issues found." at bounding box center [745, 164] width 822 height 52
click at [364, 633] on button "Cancel" at bounding box center [372, 645] width 77 height 35
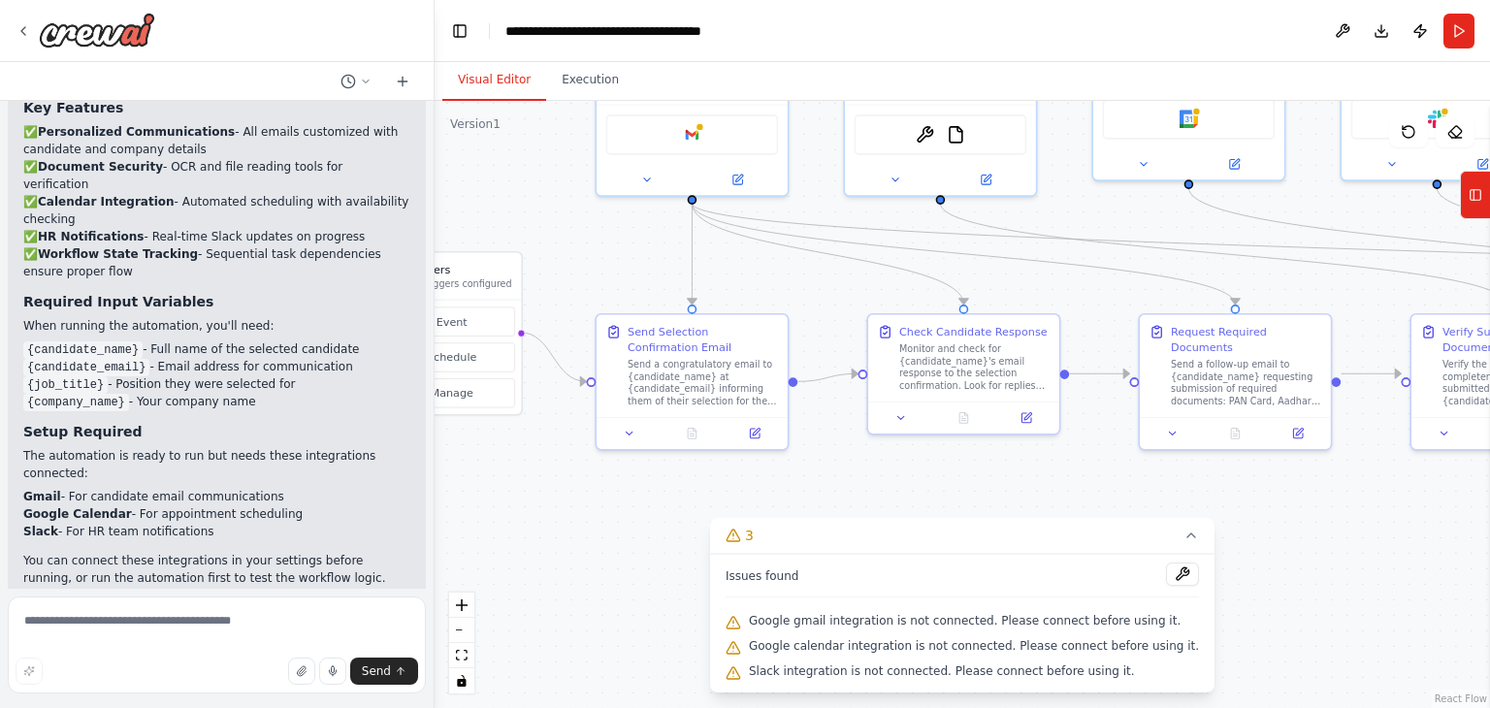
click at [739, 627] on icon at bounding box center [732, 623] width 13 height 12
click at [739, 617] on icon at bounding box center [732, 623] width 13 height 12
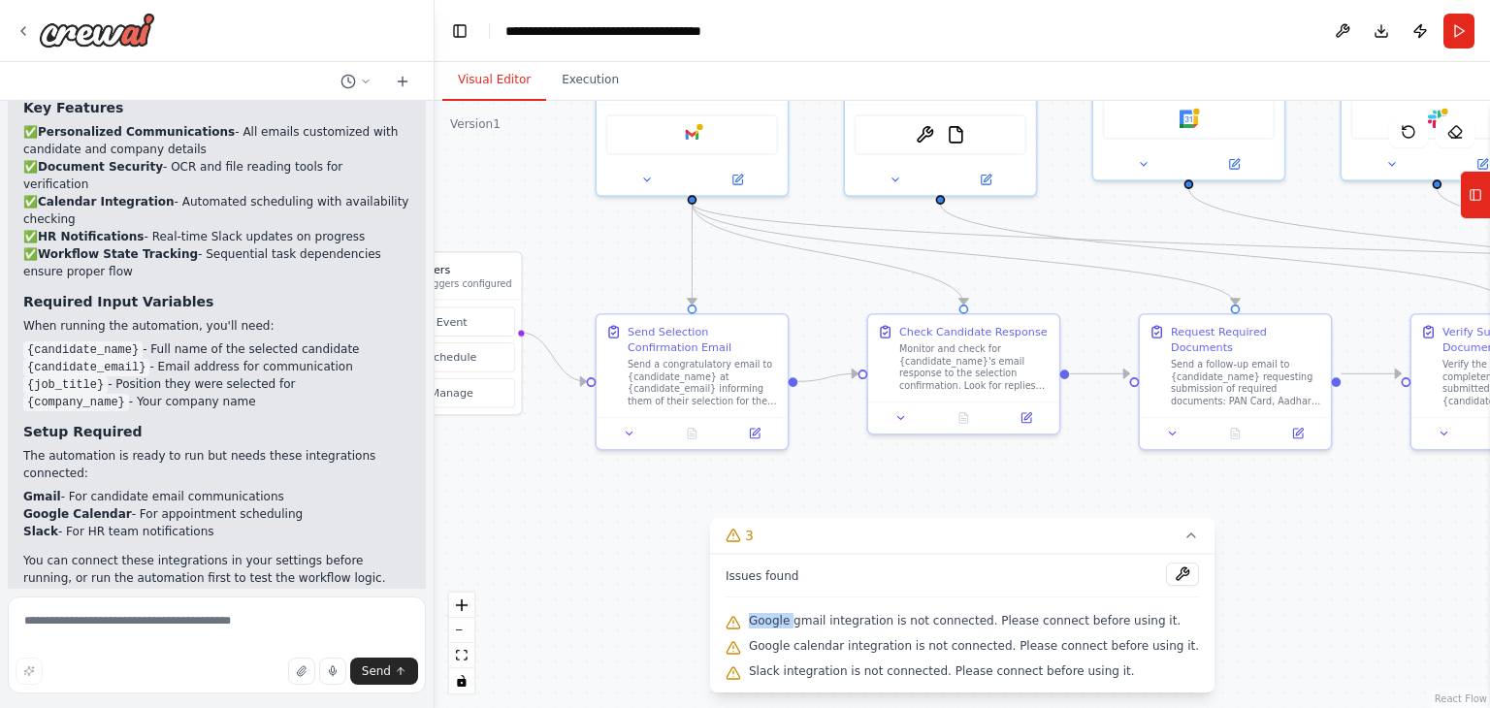
click at [739, 617] on icon at bounding box center [732, 623] width 13 height 12
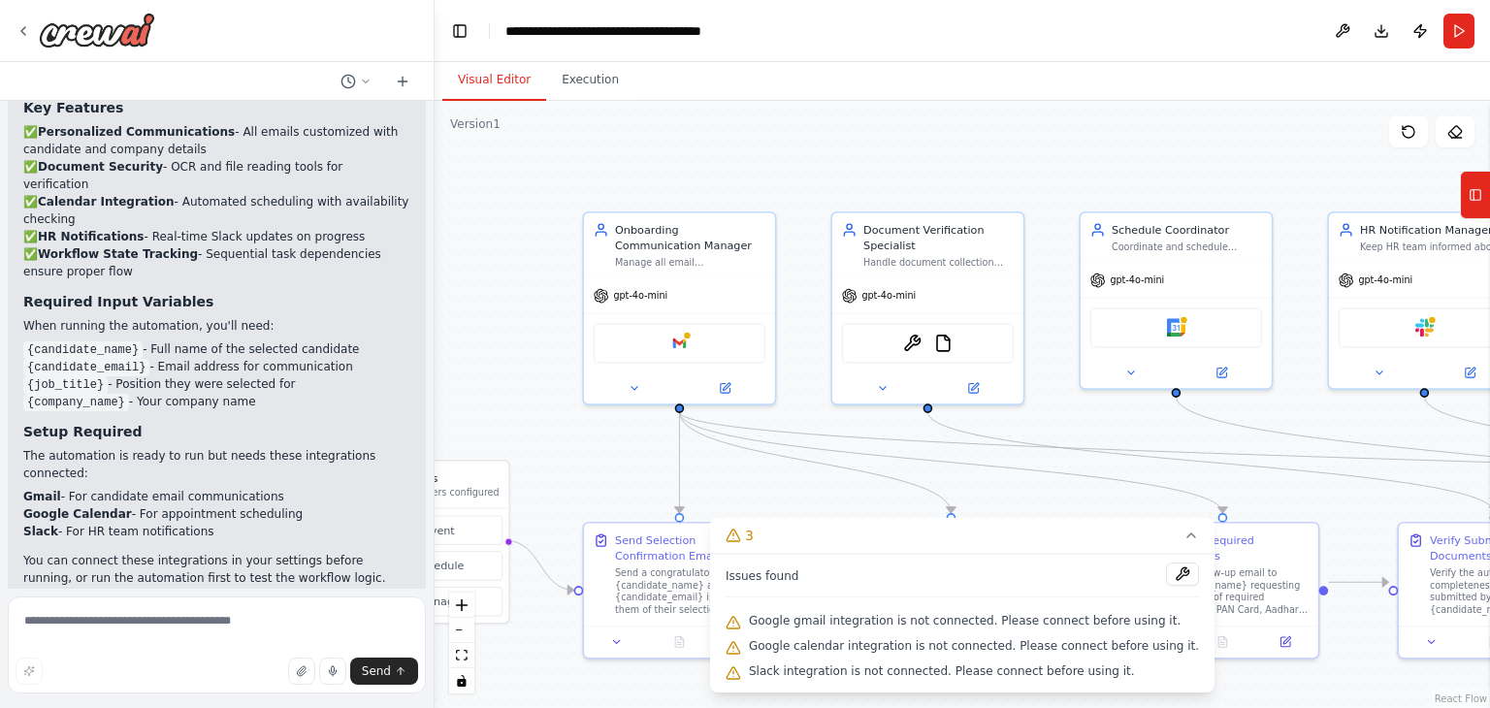
drag, startPoint x: 1008, startPoint y: 471, endPoint x: 988, endPoint y: 663, distance: 193.0
click at [988, 663] on div "Version 1 Show Tools Hide Agents .deletable-edge-delete-btn { width: 20px; heig…" at bounding box center [961, 404] width 1055 height 607
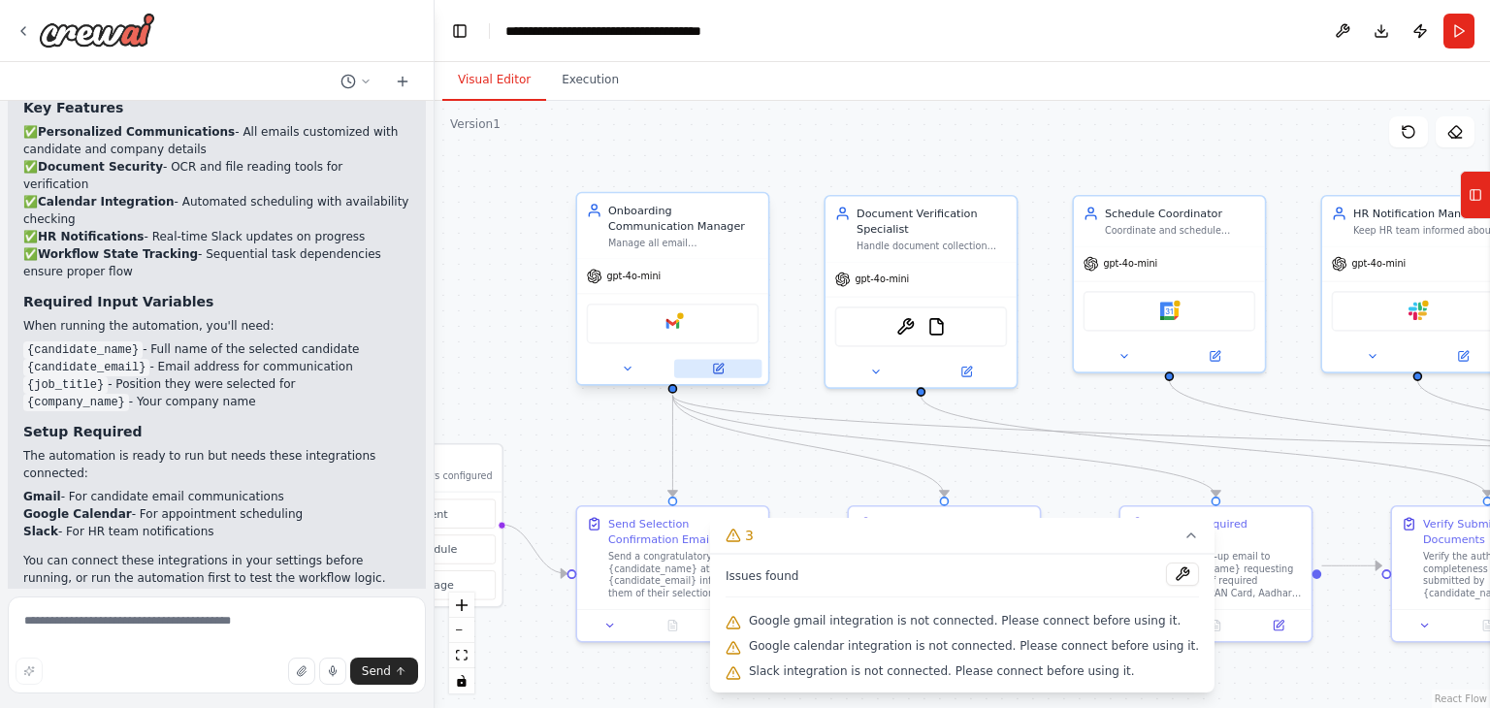
click at [722, 364] on icon at bounding box center [719, 367] width 7 height 7
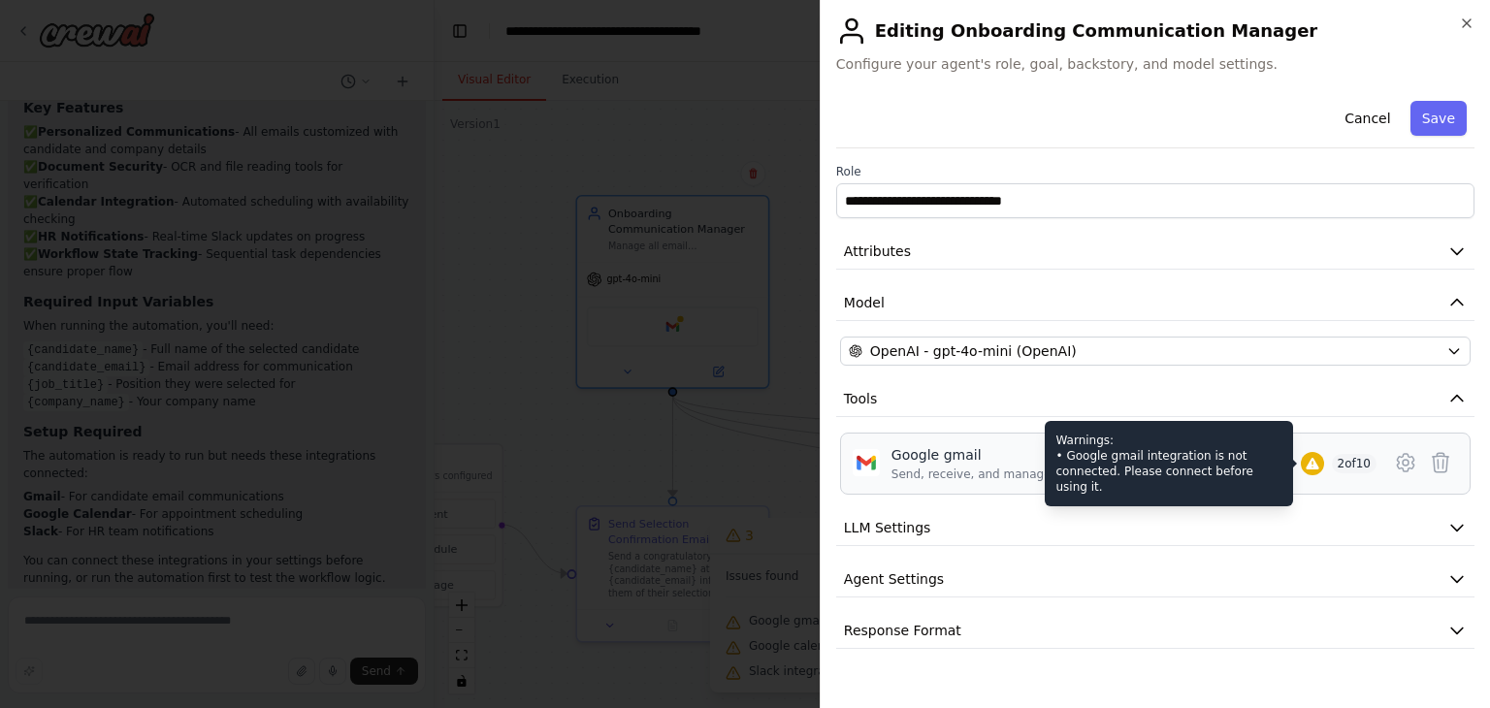
click at [1316, 463] on div at bounding box center [1312, 463] width 23 height 23
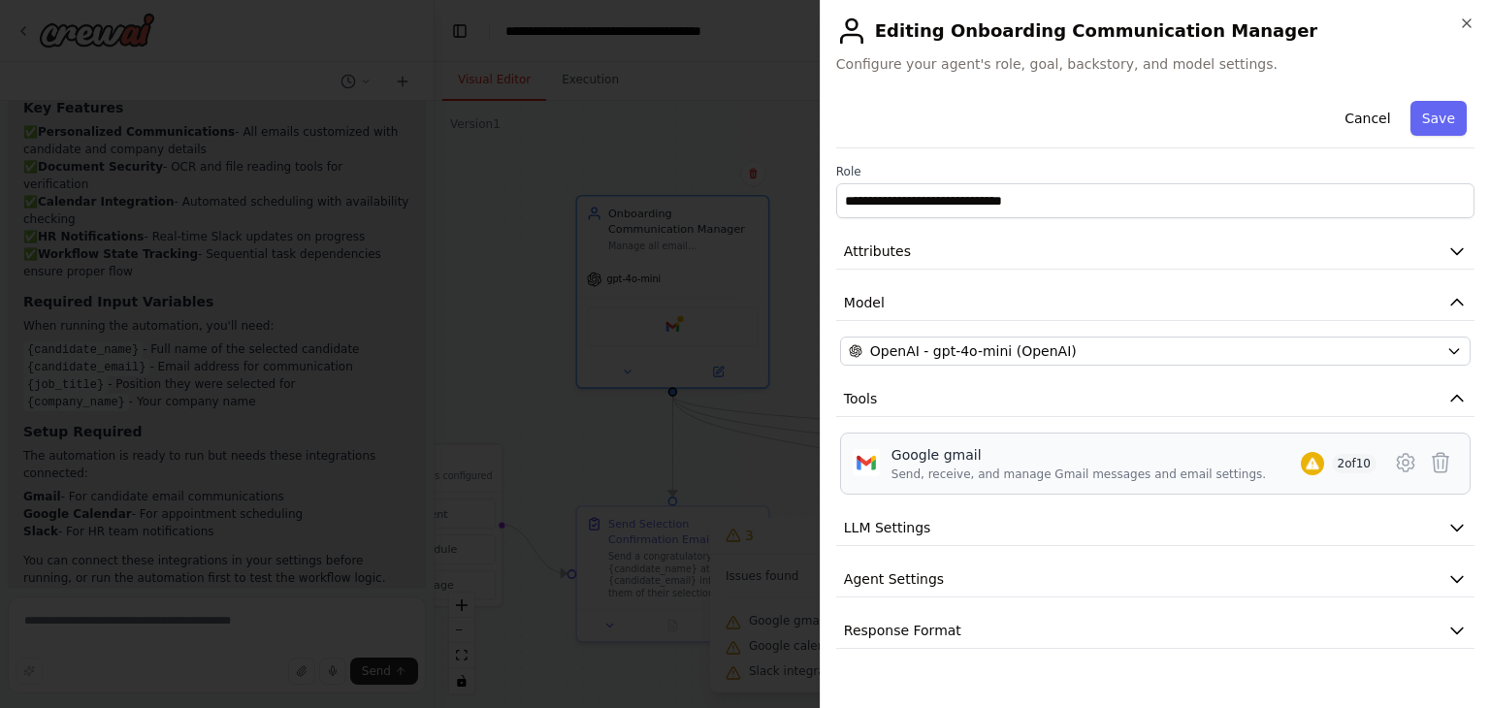
click at [1350, 462] on span "2 of 10" at bounding box center [1355, 463] width 46 height 19
click at [1418, 460] on button at bounding box center [1405, 462] width 35 height 35
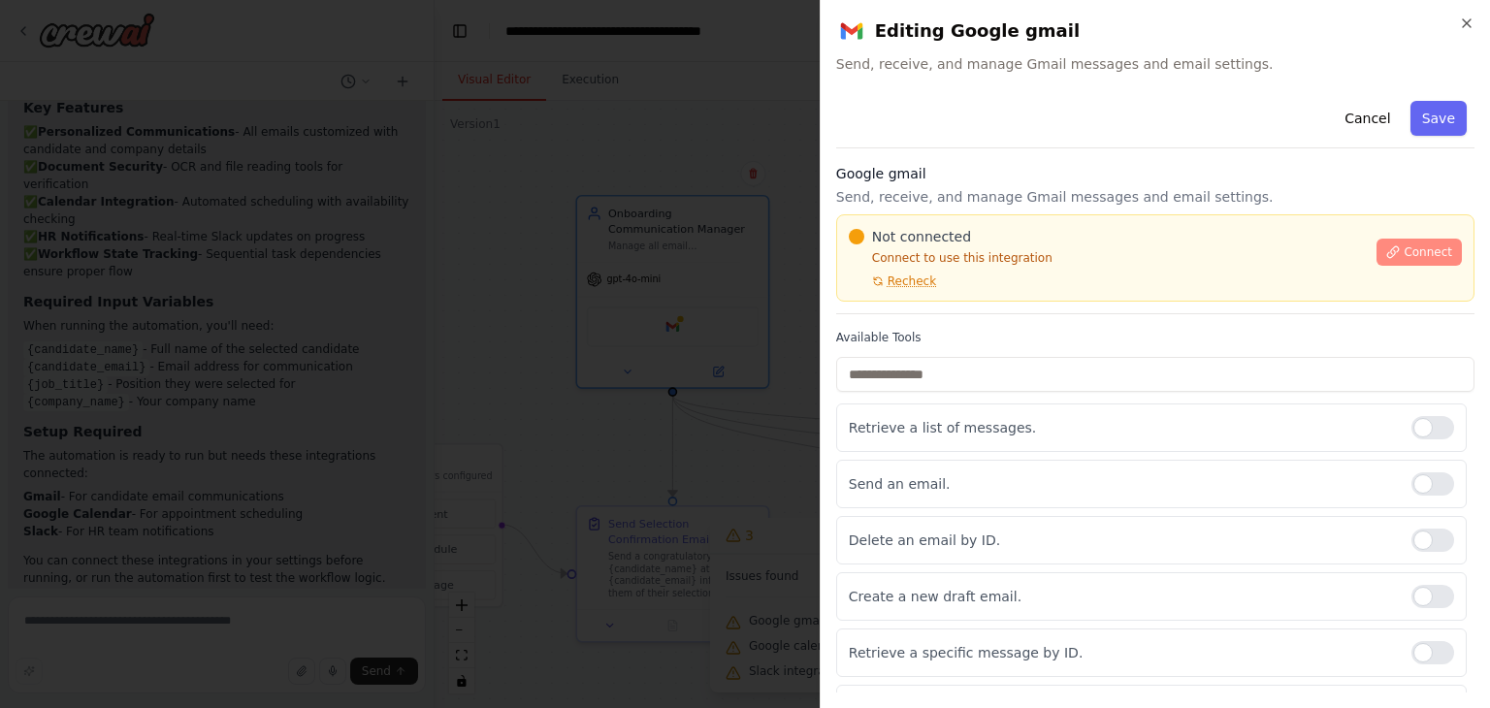
click at [1386, 254] on icon at bounding box center [1393, 252] width 14 height 14
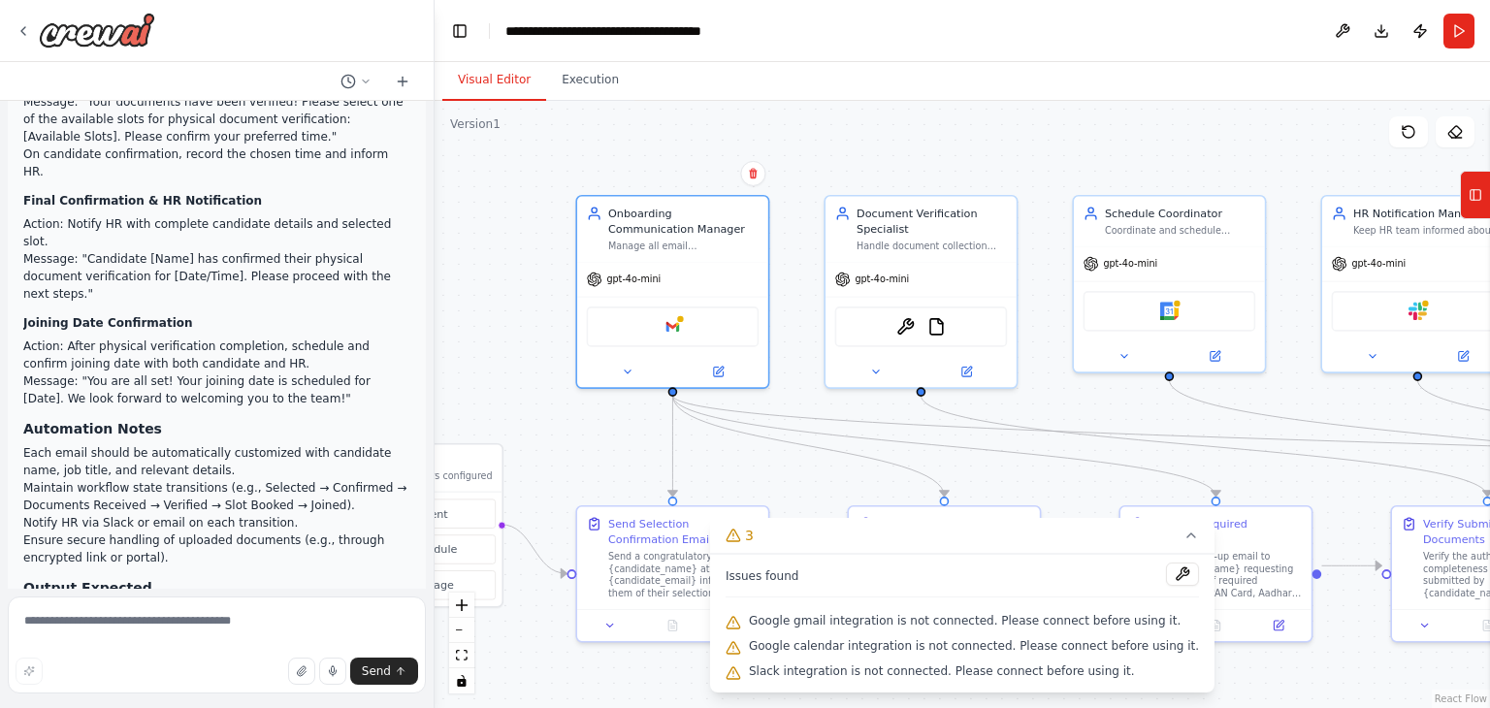
scroll to position [0, 0]
